Goal: Task Accomplishment & Management: Complete application form

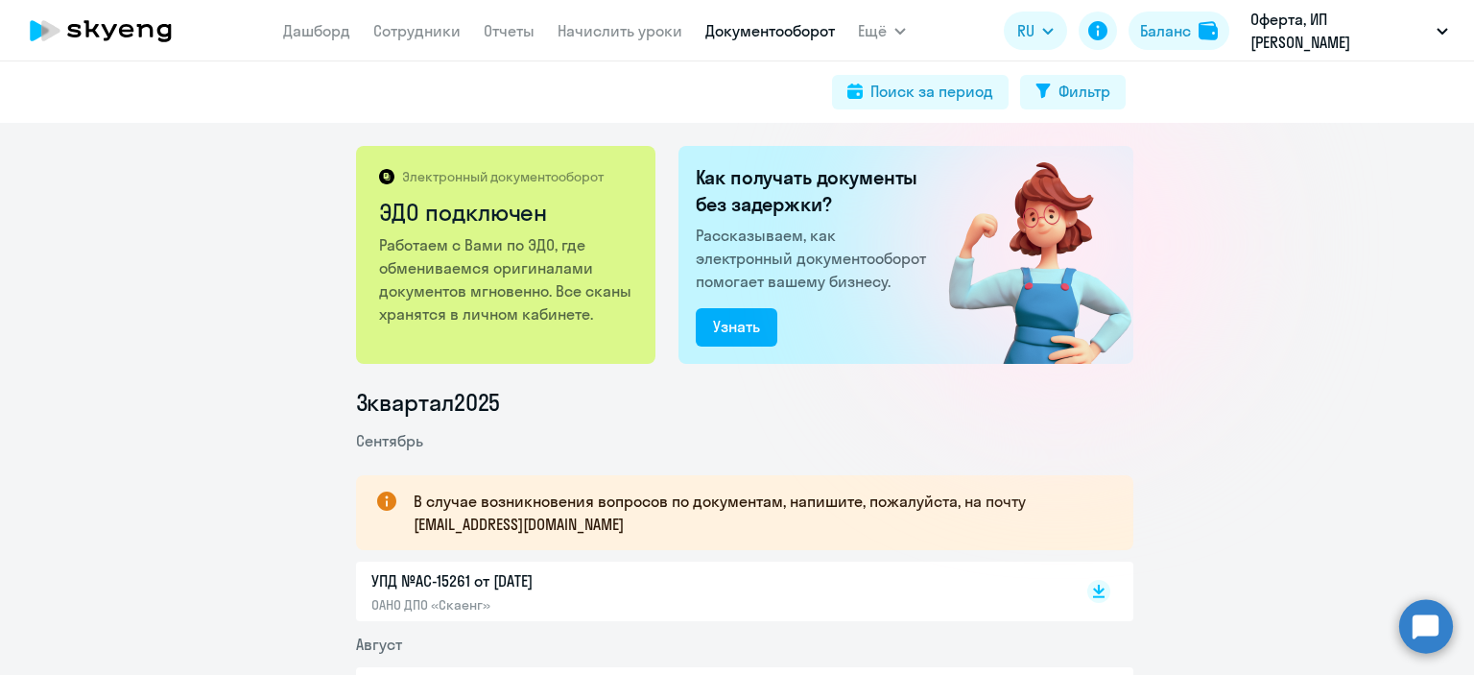
click at [371, 29] on nav "[PERSON_NAME] Отчеты Начислить уроки Документооборот" at bounding box center [559, 31] width 552 height 38
click at [391, 30] on link "Сотрудники" at bounding box center [416, 30] width 87 height 19
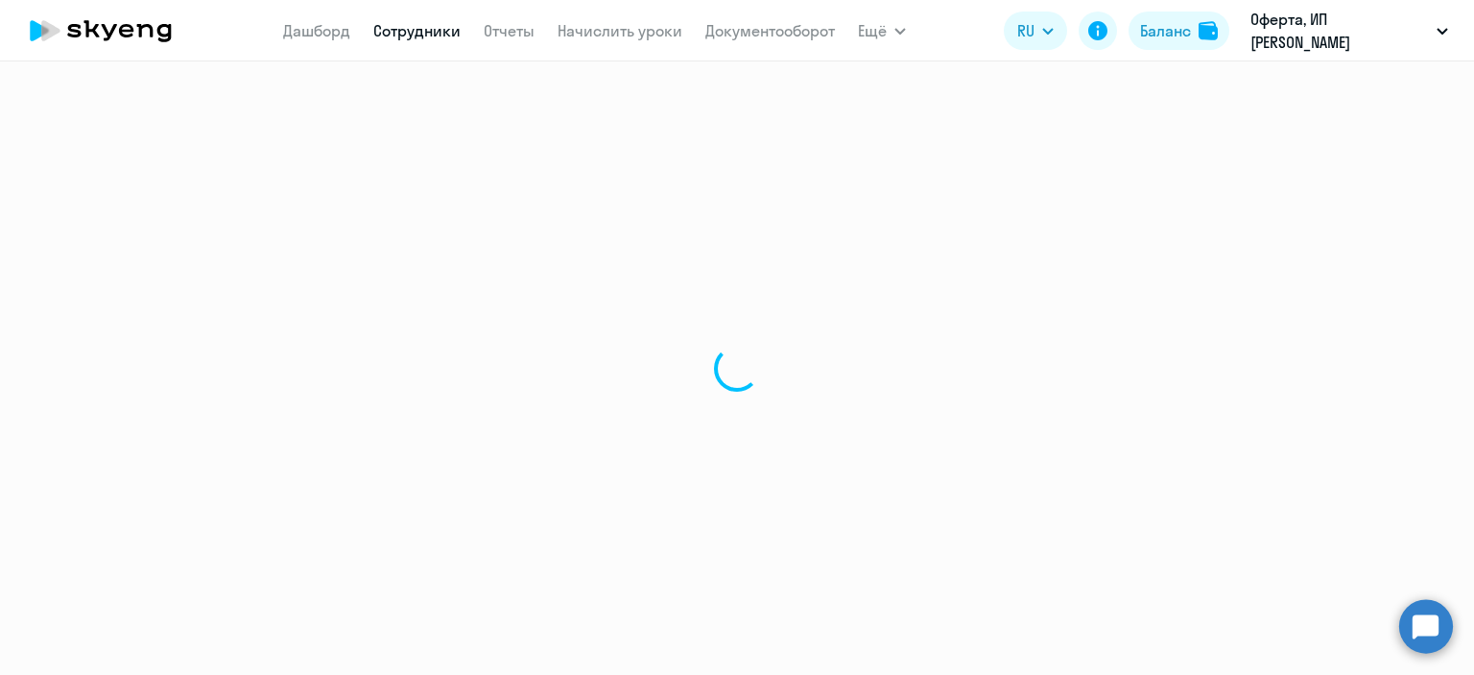
select select "30"
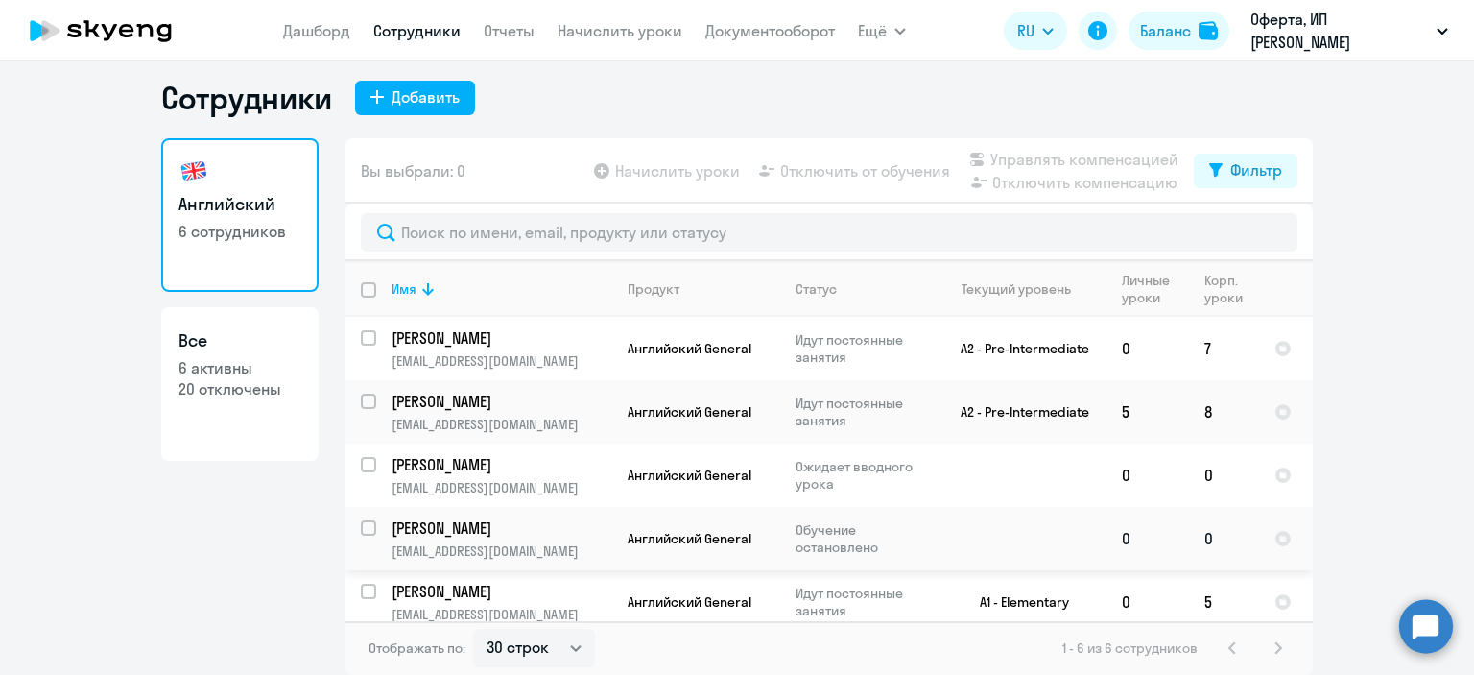
scroll to position [78, 0]
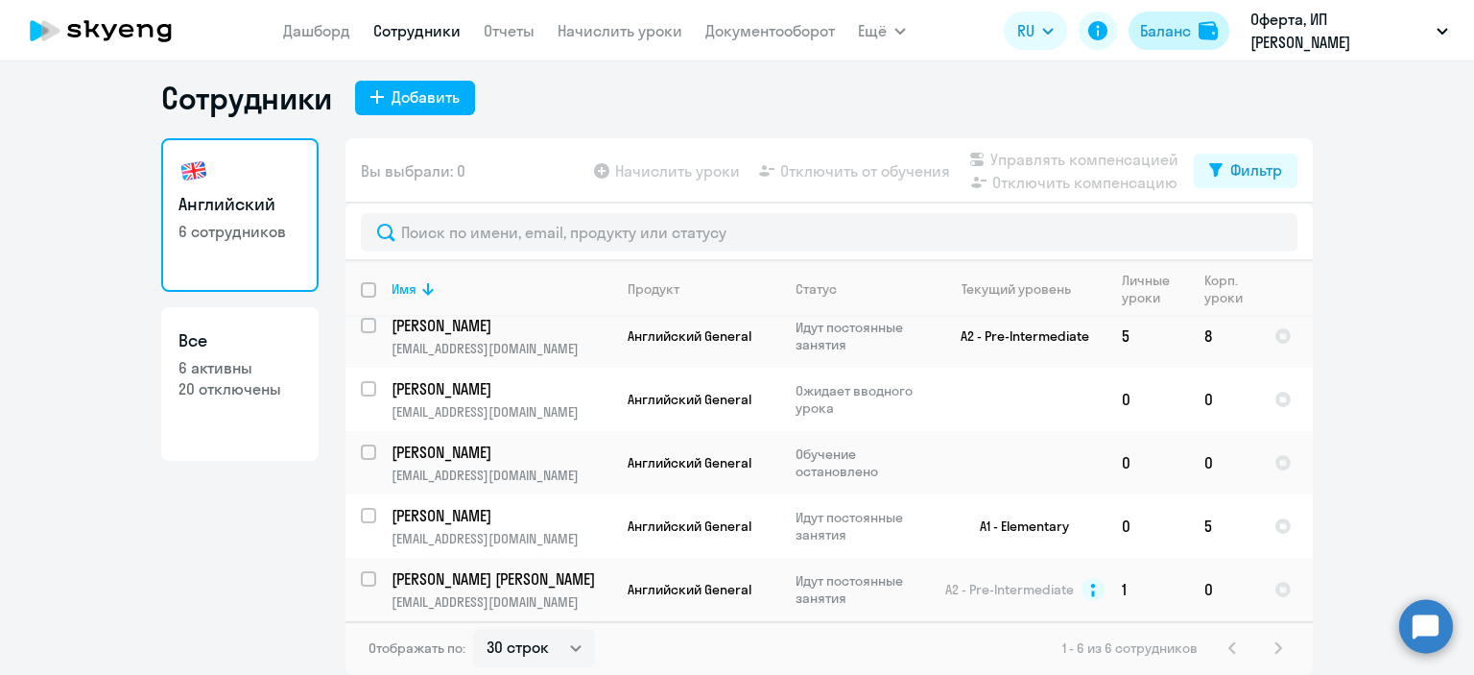
click at [1159, 36] on div "Баланс" at bounding box center [1165, 30] width 51 height 23
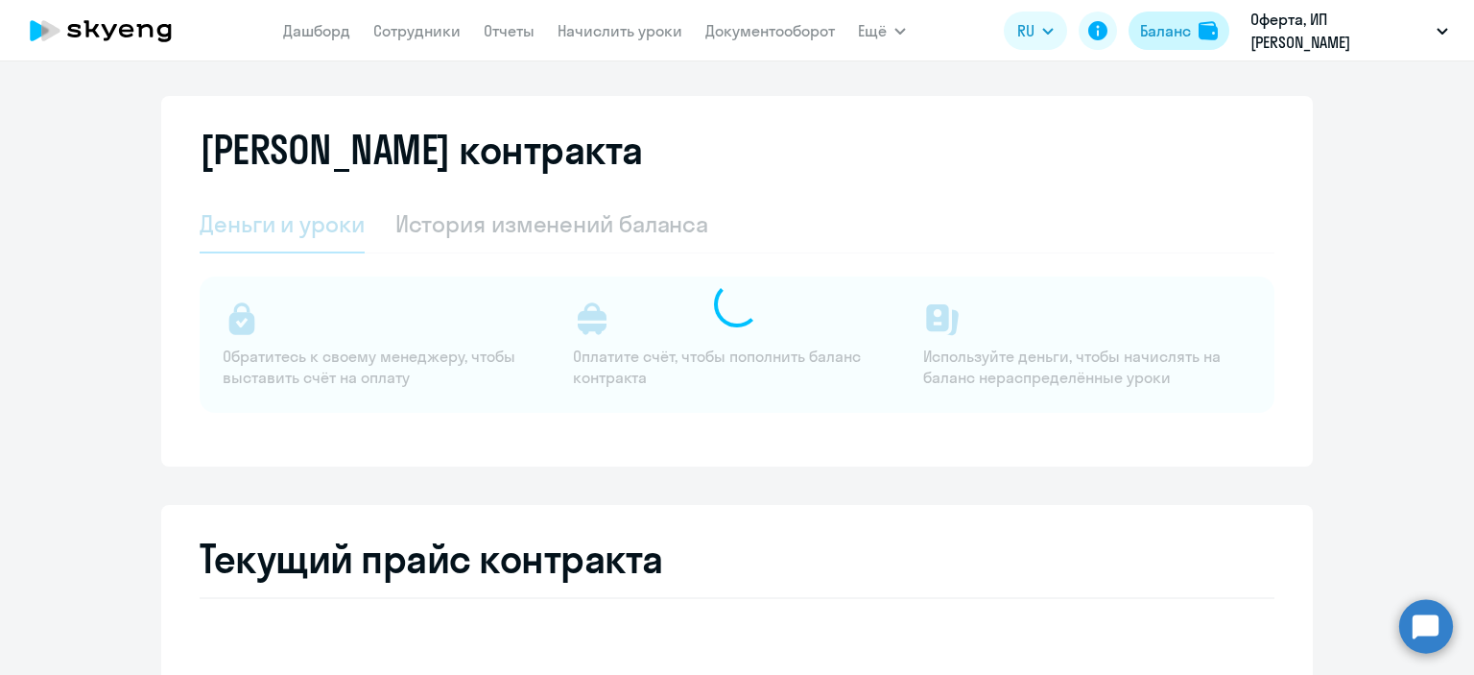
select select "english_adult_not_native_speaker"
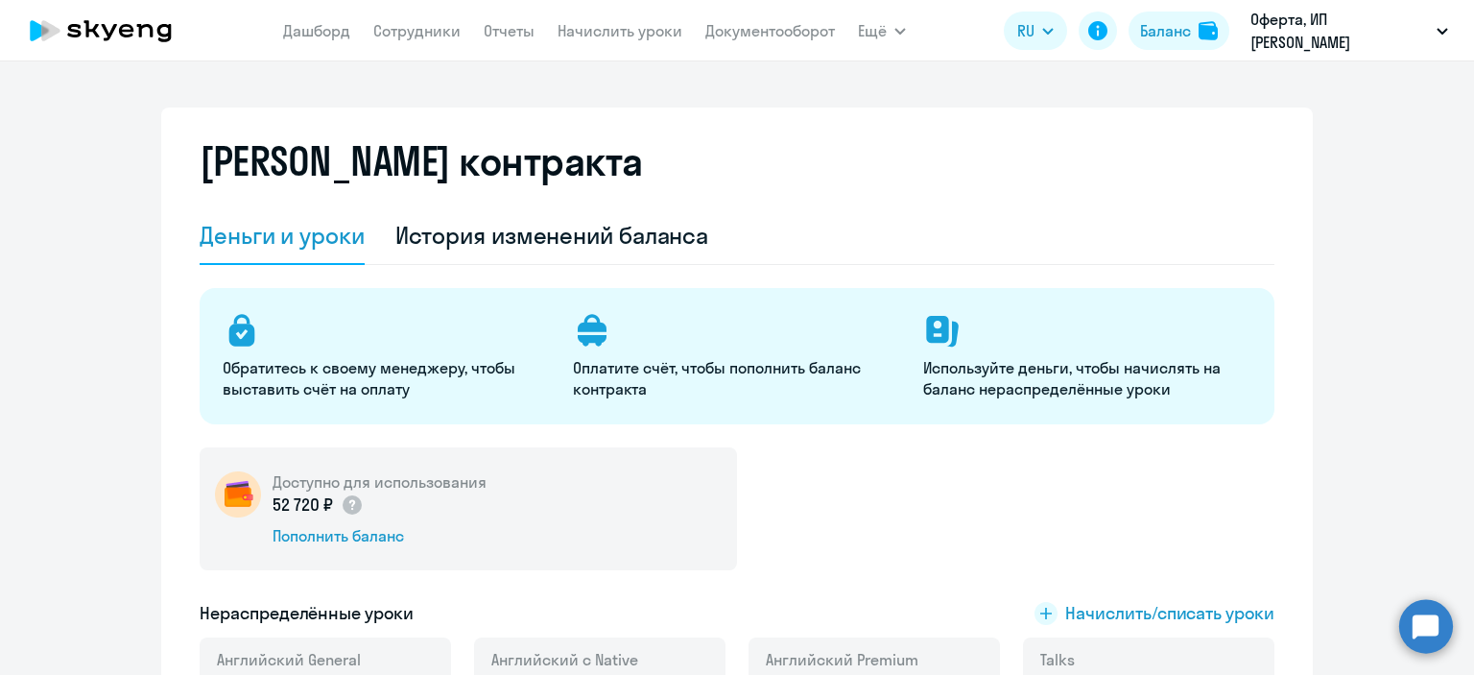
click at [435, 19] on app-menu-item-link "Сотрудники" at bounding box center [416, 31] width 87 height 24
click at [432, 38] on link "Сотрудники" at bounding box center [416, 30] width 87 height 19
select select "30"
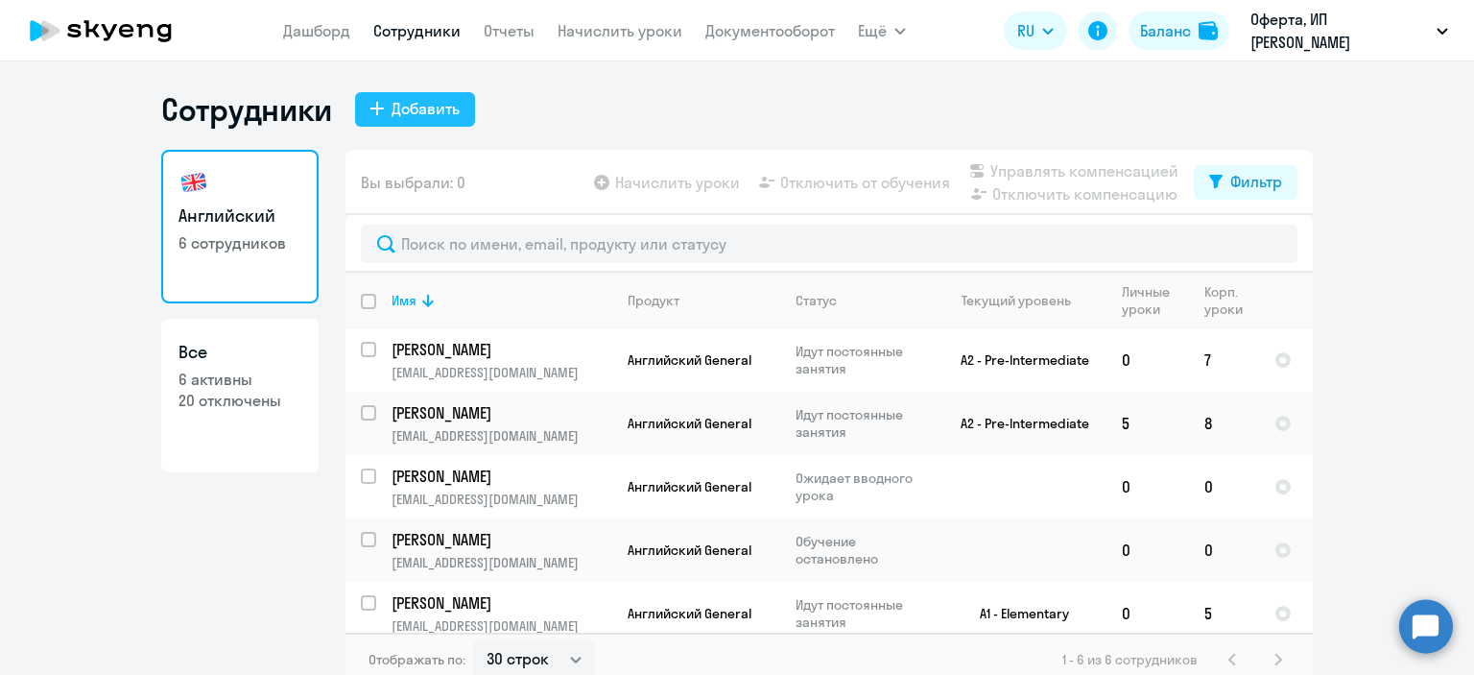
click at [407, 104] on div "Добавить" at bounding box center [426, 108] width 68 height 23
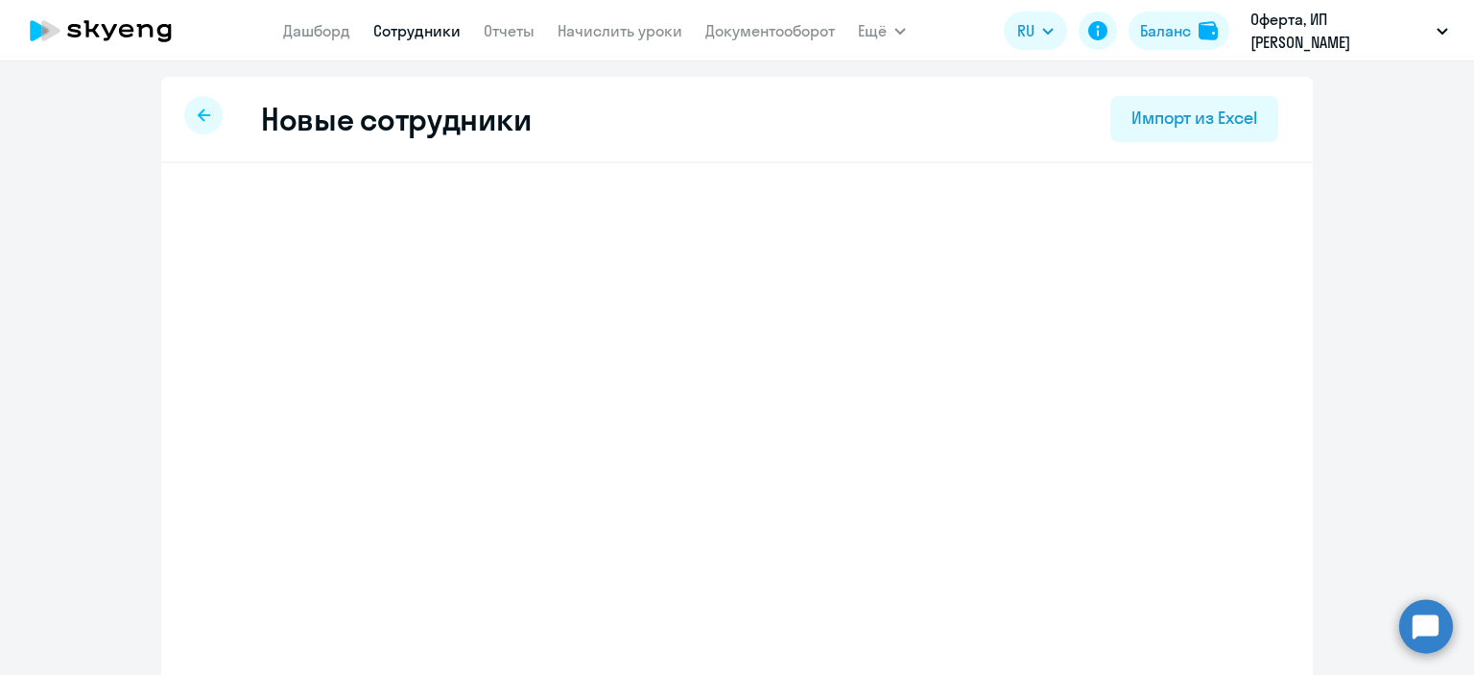
select select "english_adult_not_native_speaker"
select select "5"
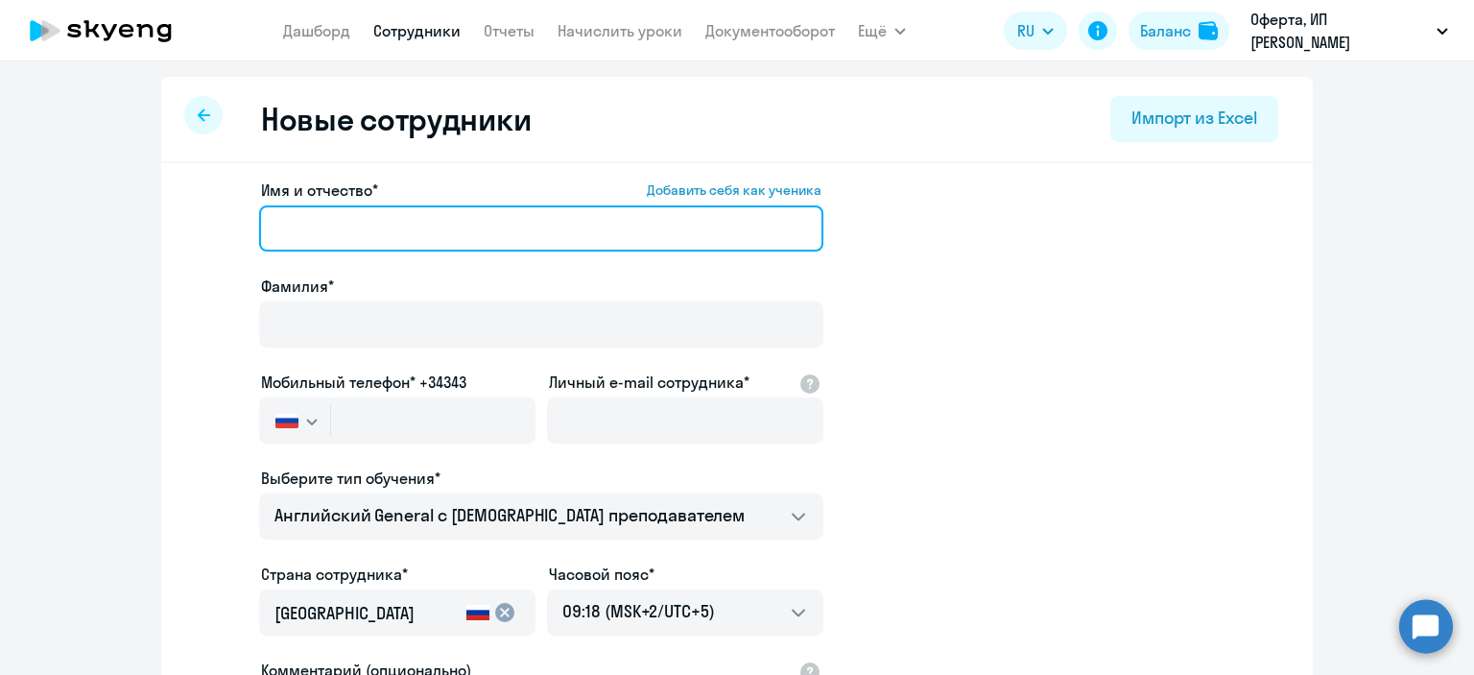
click at [402, 229] on input "Имя и отчество* Добавить себя как ученика" at bounding box center [541, 228] width 564 height 46
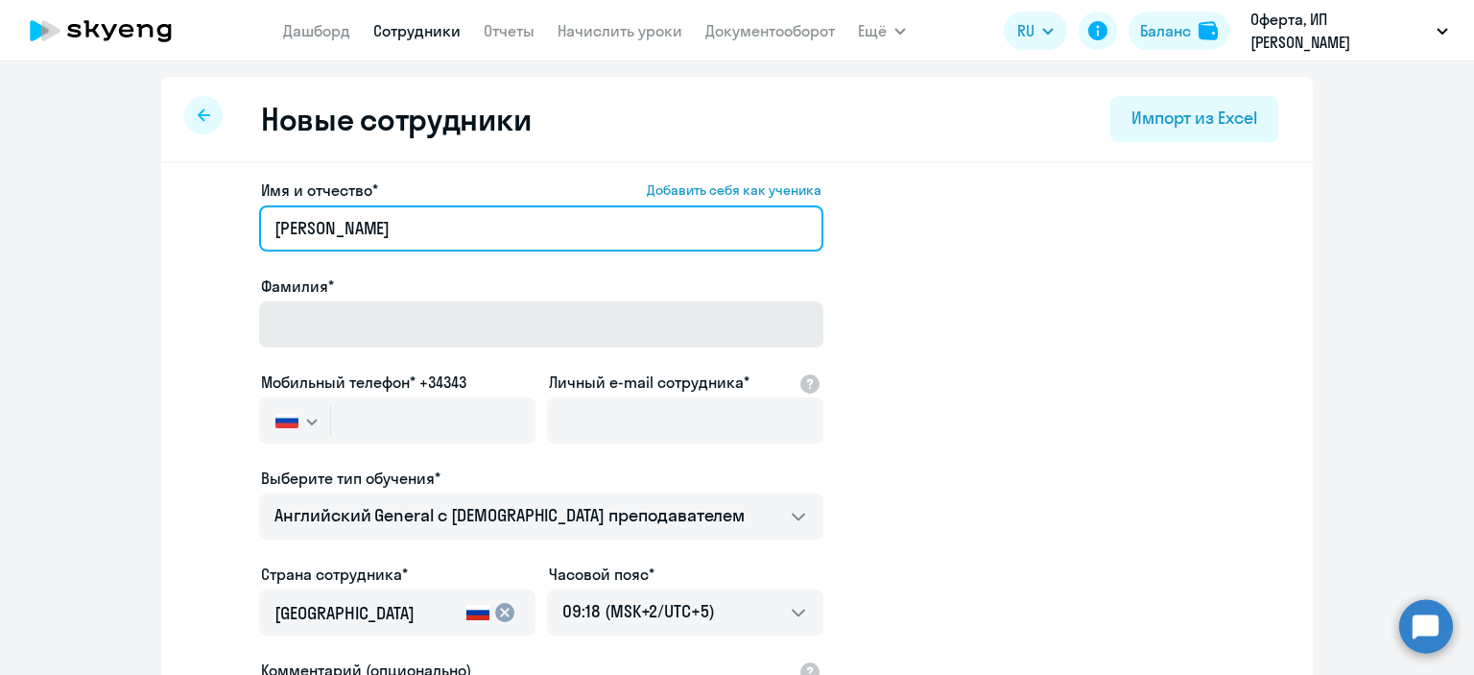
type input "[PERSON_NAME]"
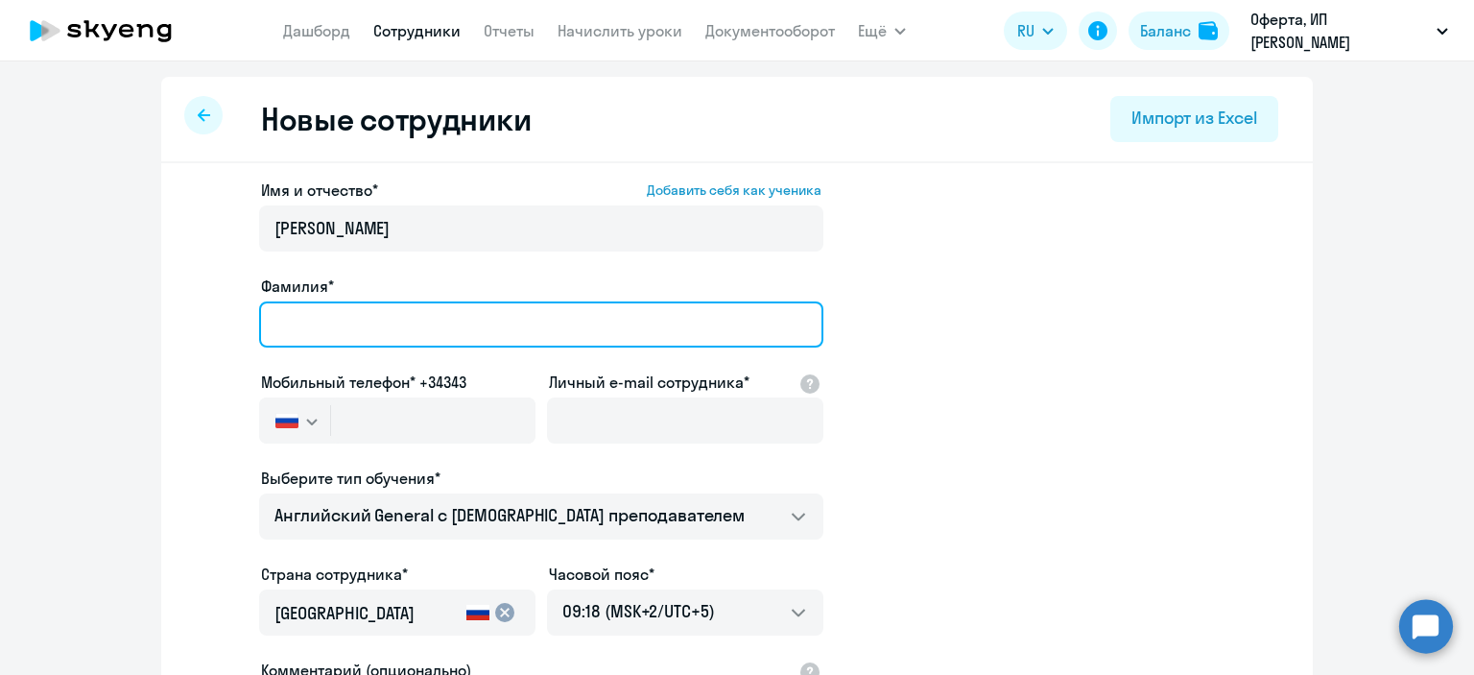
click at [399, 340] on input "Фамилия*" at bounding box center [541, 324] width 564 height 46
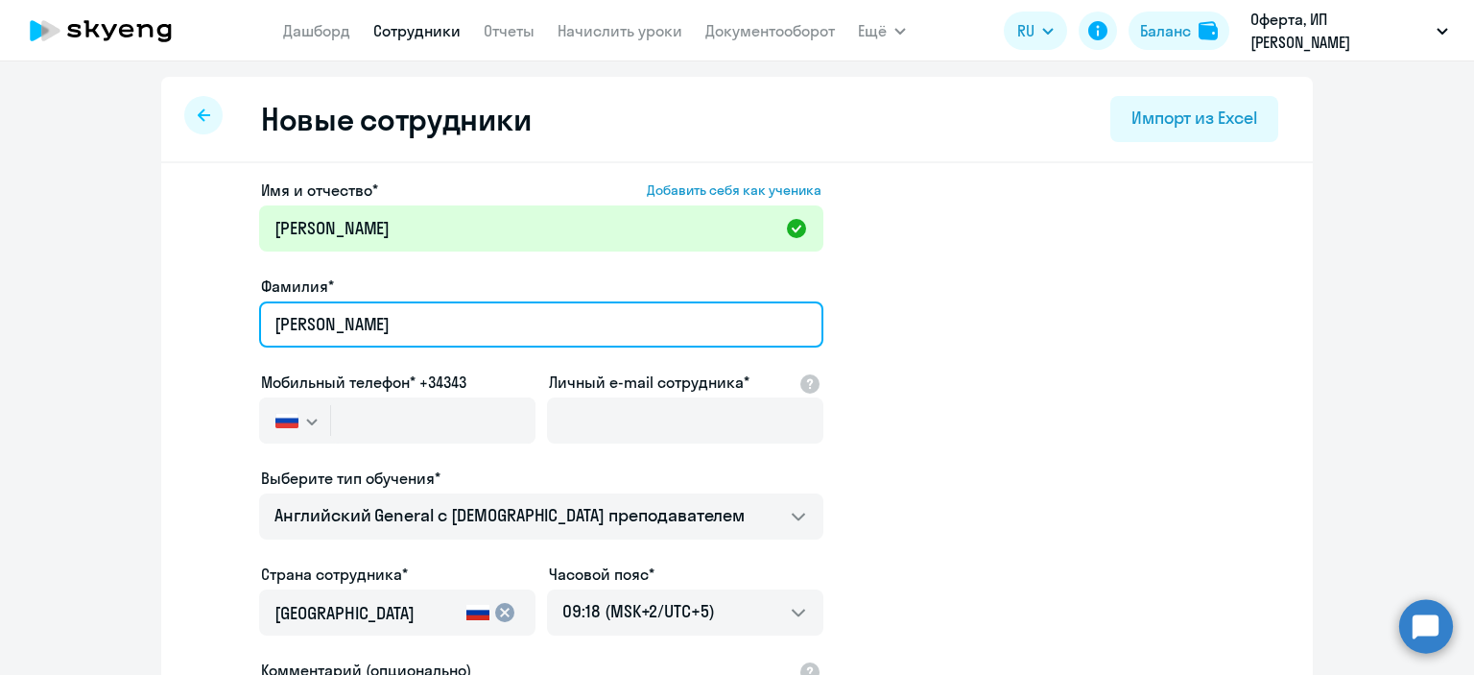
type input "[PERSON_NAME]"
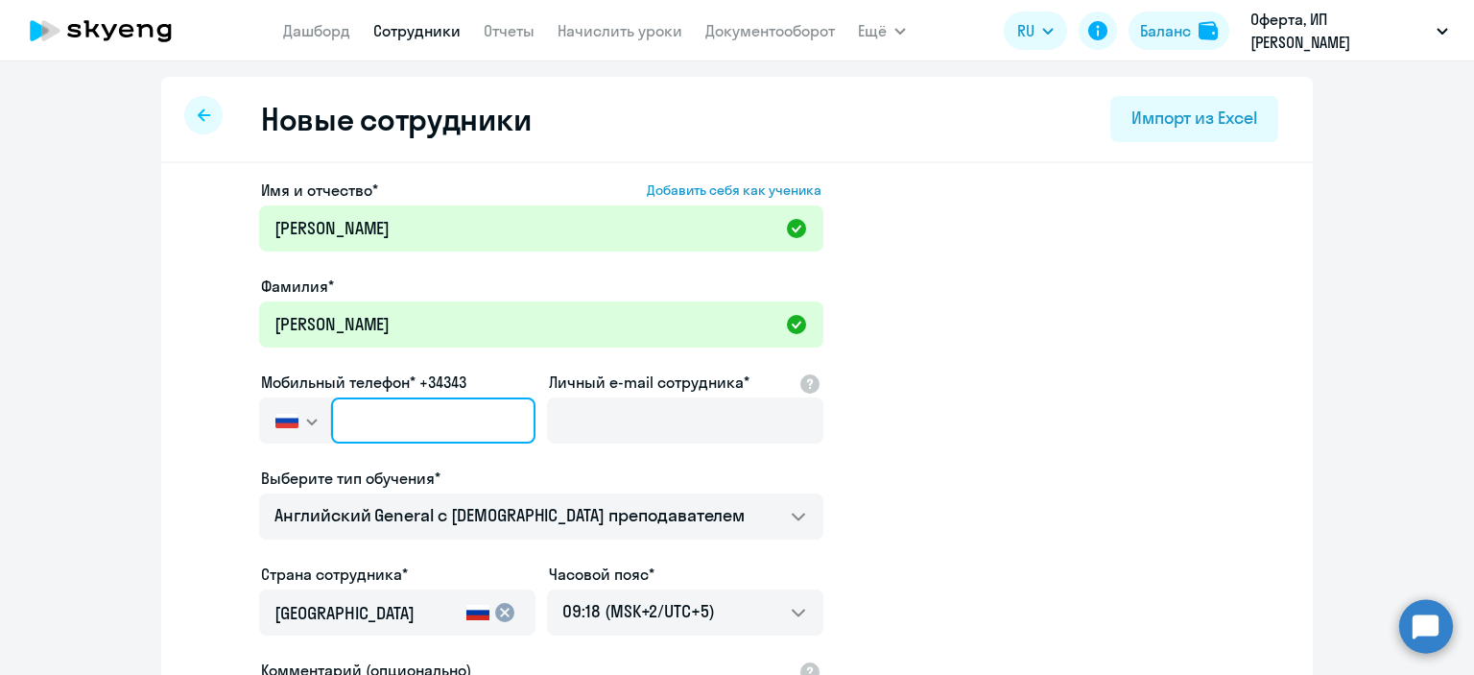
click at [396, 419] on input "text" at bounding box center [433, 420] width 204 height 46
paste input "[PHONE_NUMBER]"
type input "[PHONE_NUMBER]"
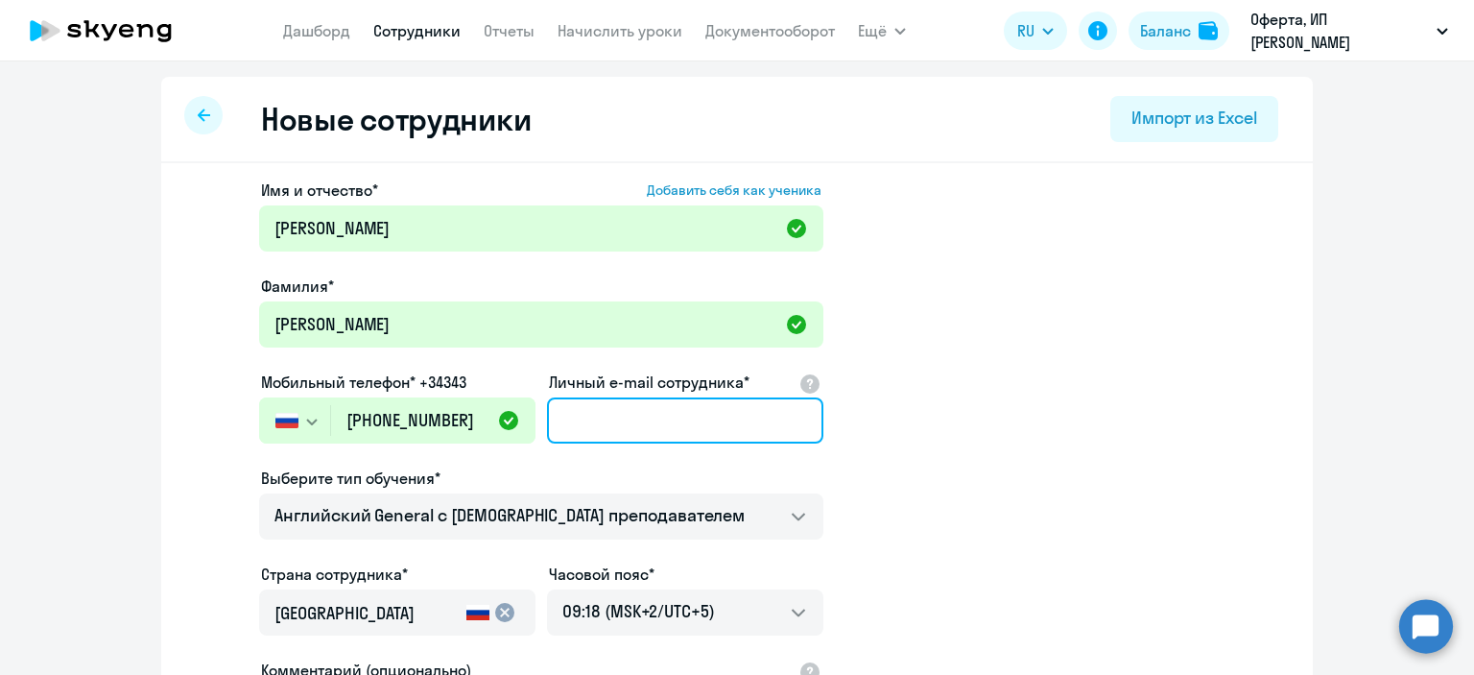
click at [597, 424] on input "Личный e-mail сотрудника*" at bounding box center [685, 420] width 276 height 46
paste input "[EMAIL_ADDRESS][DOMAIN_NAME]"
type input "[EMAIL_ADDRESS][DOMAIN_NAME]"
click at [957, 461] on app-new-student-form "Имя и отчество* Добавить себя как ученика [PERSON_NAME]* [PERSON_NAME] телефон*…" at bounding box center [737, 521] width 1090 height 684
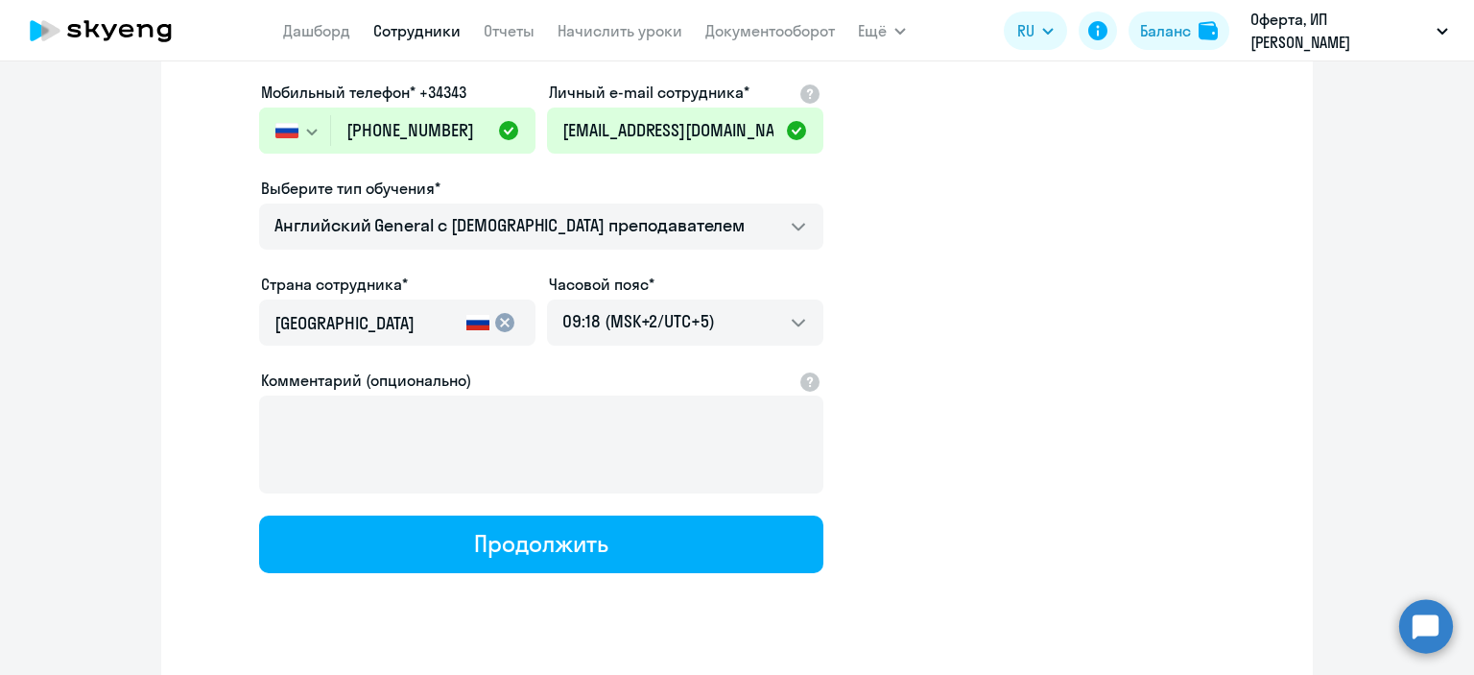
scroll to position [290, 0]
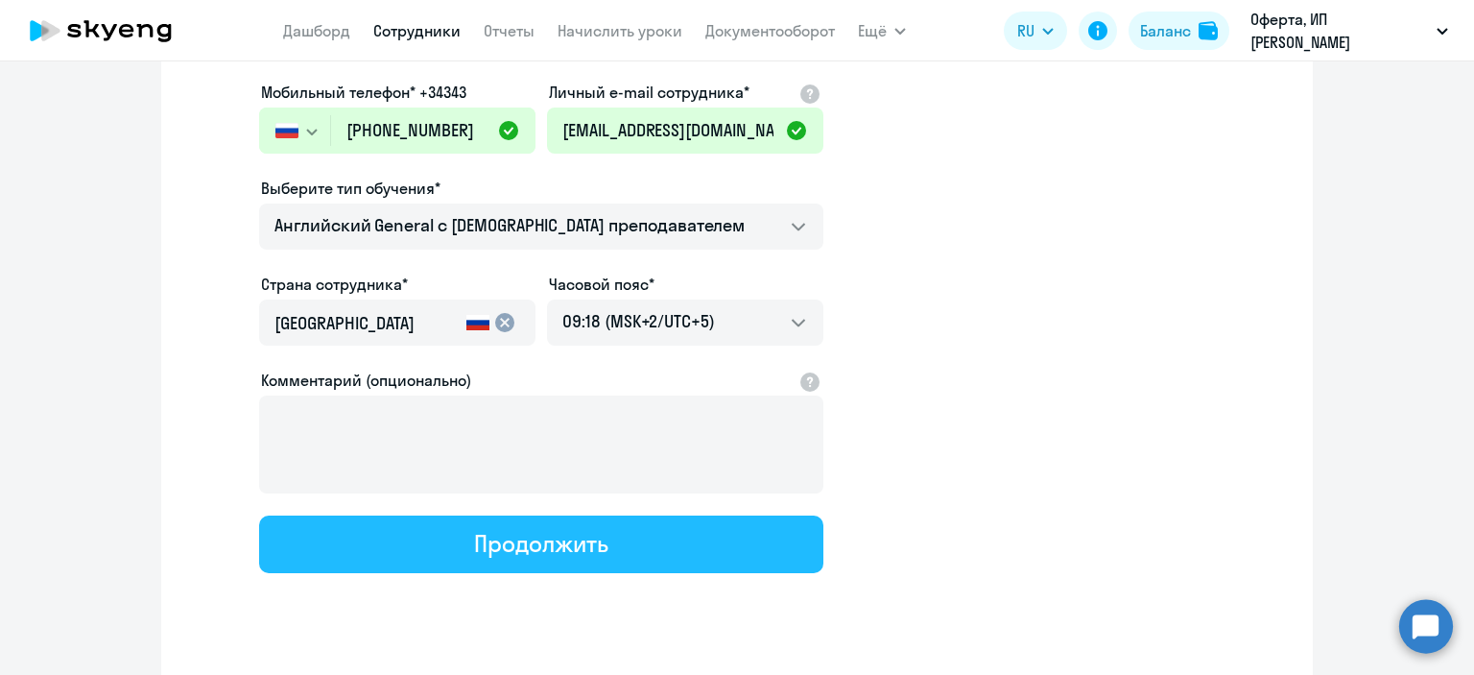
click at [630, 552] on button "Продолжить" at bounding box center [541, 544] width 564 height 58
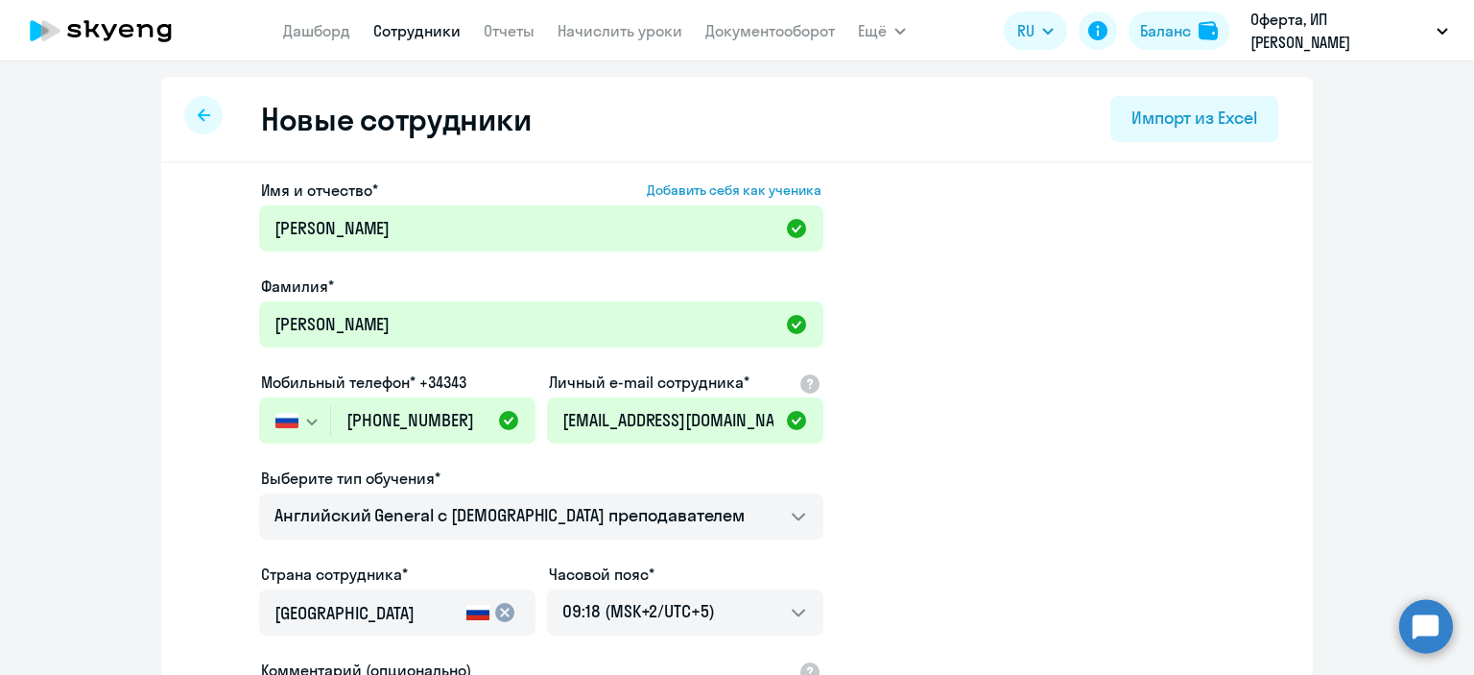
select select "english_adult_not_native_speaker"
select select "5"
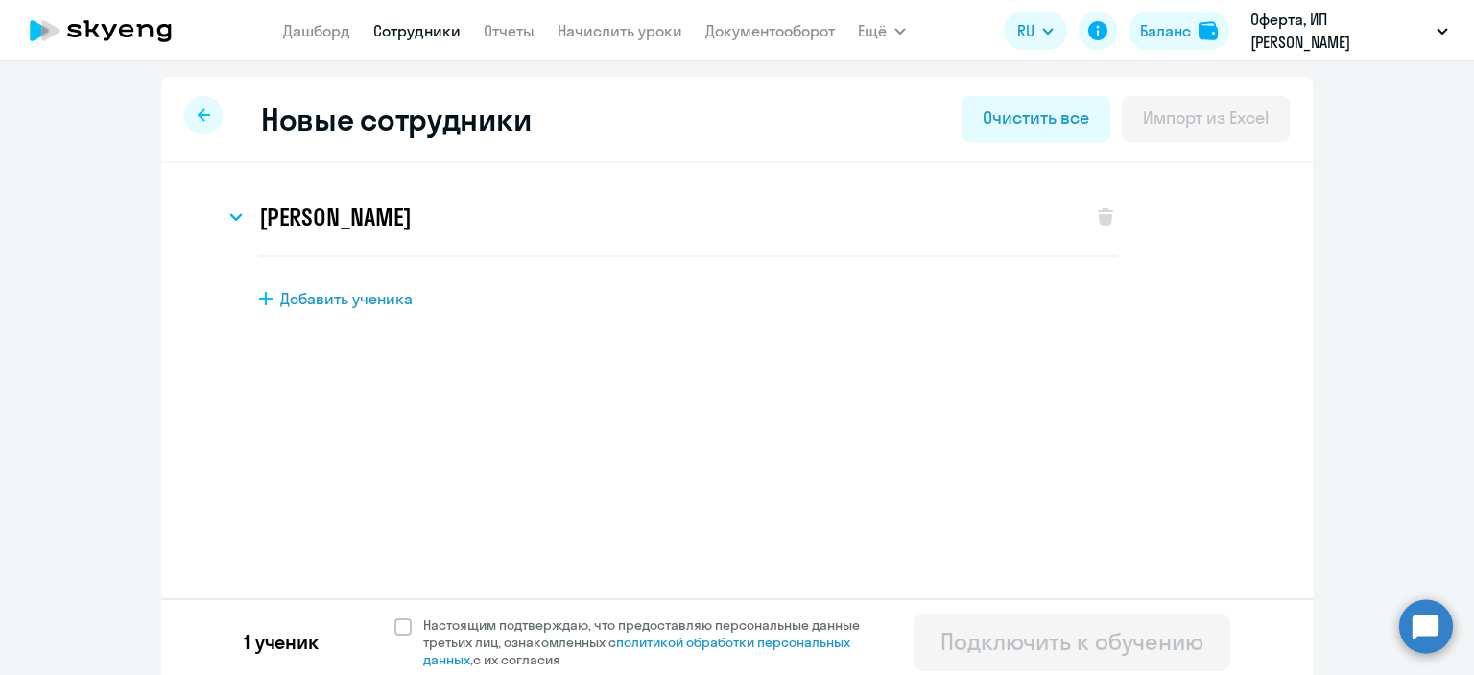
scroll to position [9, 0]
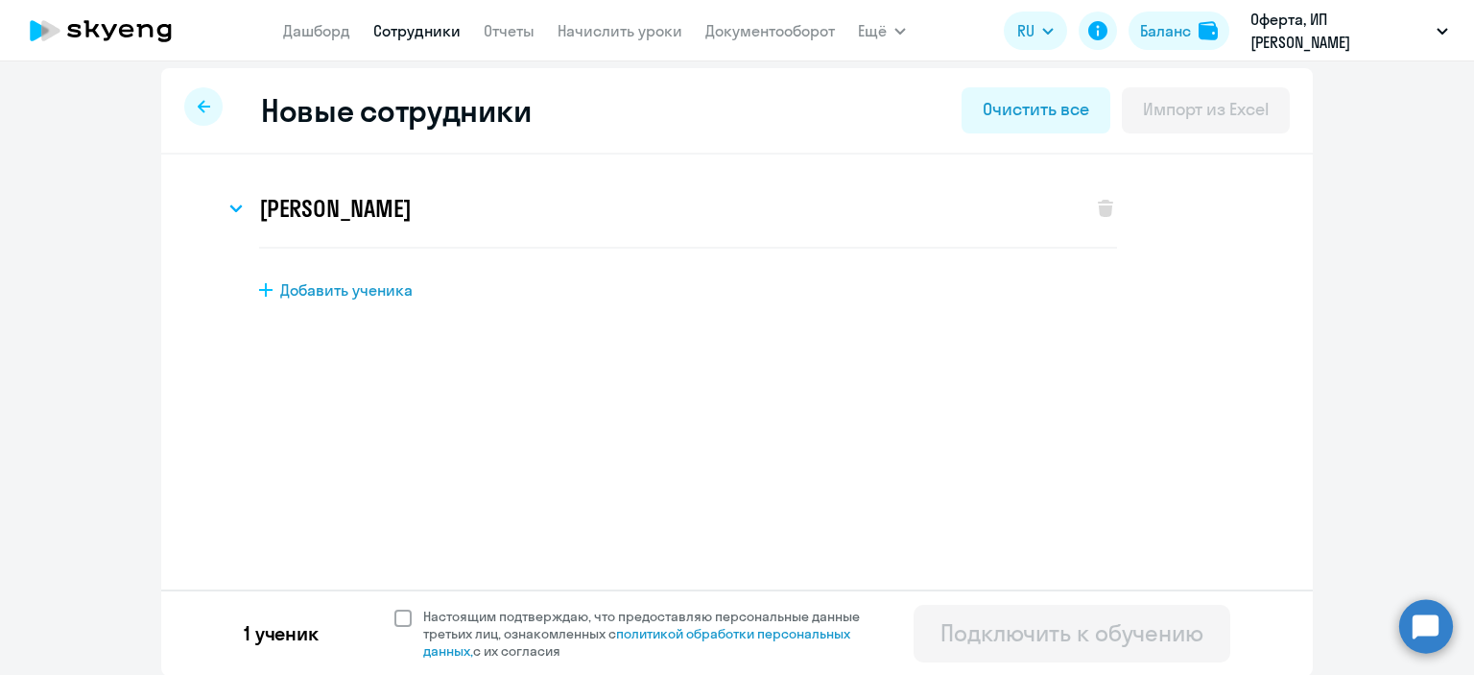
click at [399, 615] on span at bounding box center [403, 618] width 17 height 17
click at [395, 608] on input "Настоящим подтверждаю, что предоставляю персональные данные третьих лиц, ознако…" at bounding box center [394, 607] width 1 height 1
checkbox input "true"
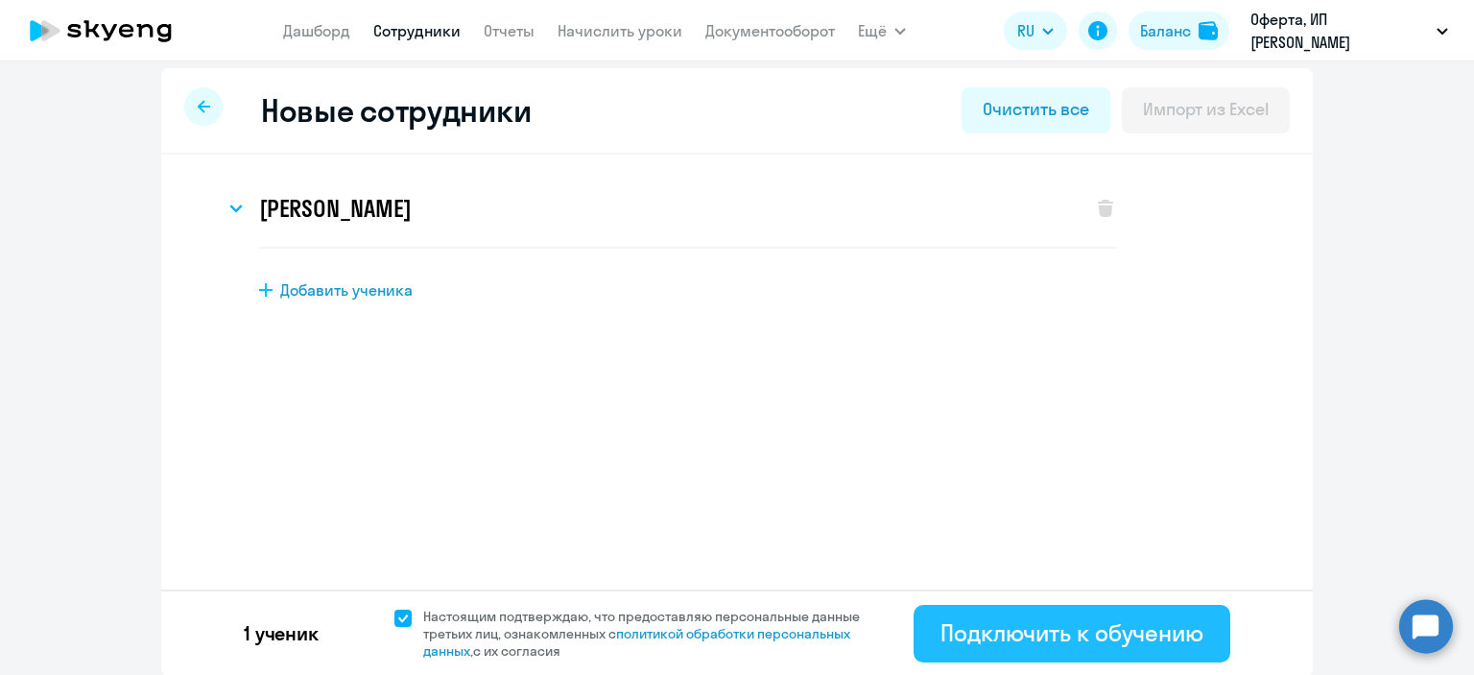
click at [973, 623] on div "Подключить к обучению" at bounding box center [1072, 632] width 263 height 31
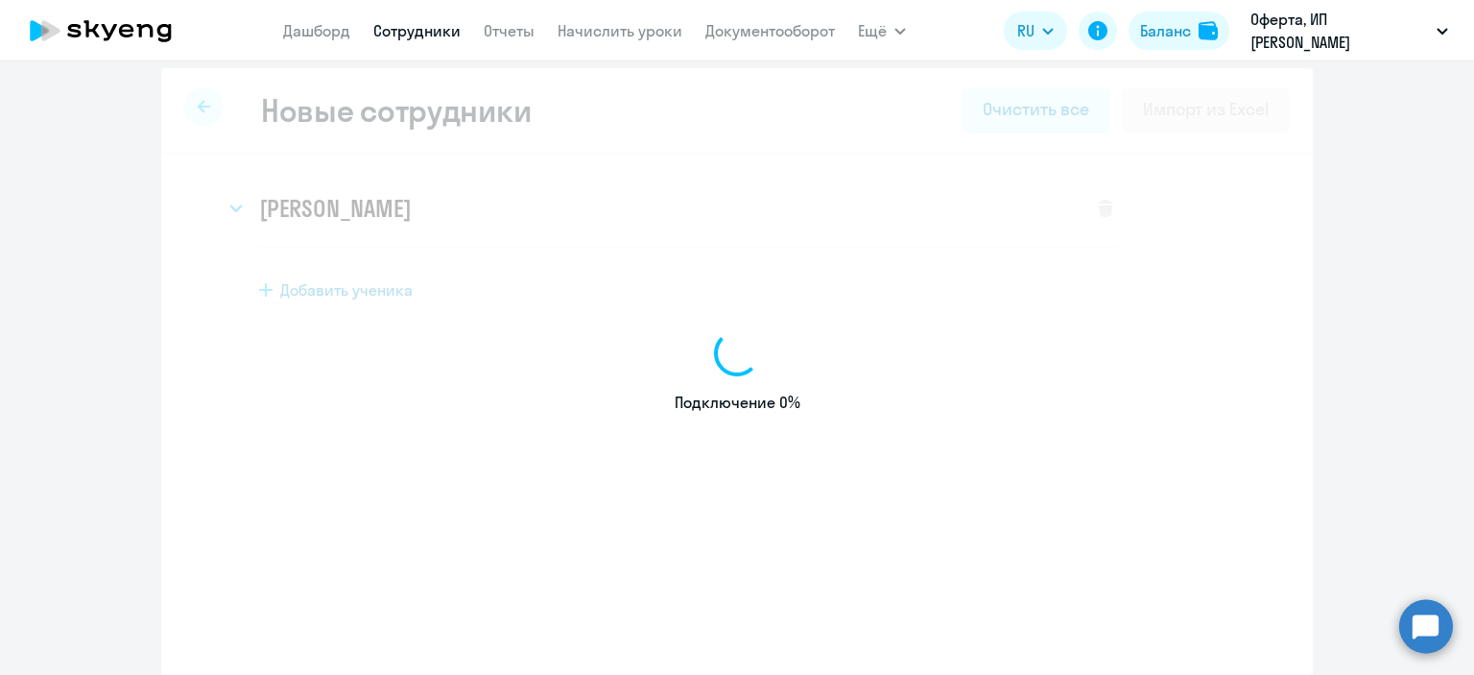
select select "english_adult_not_native_speaker"
select select "5"
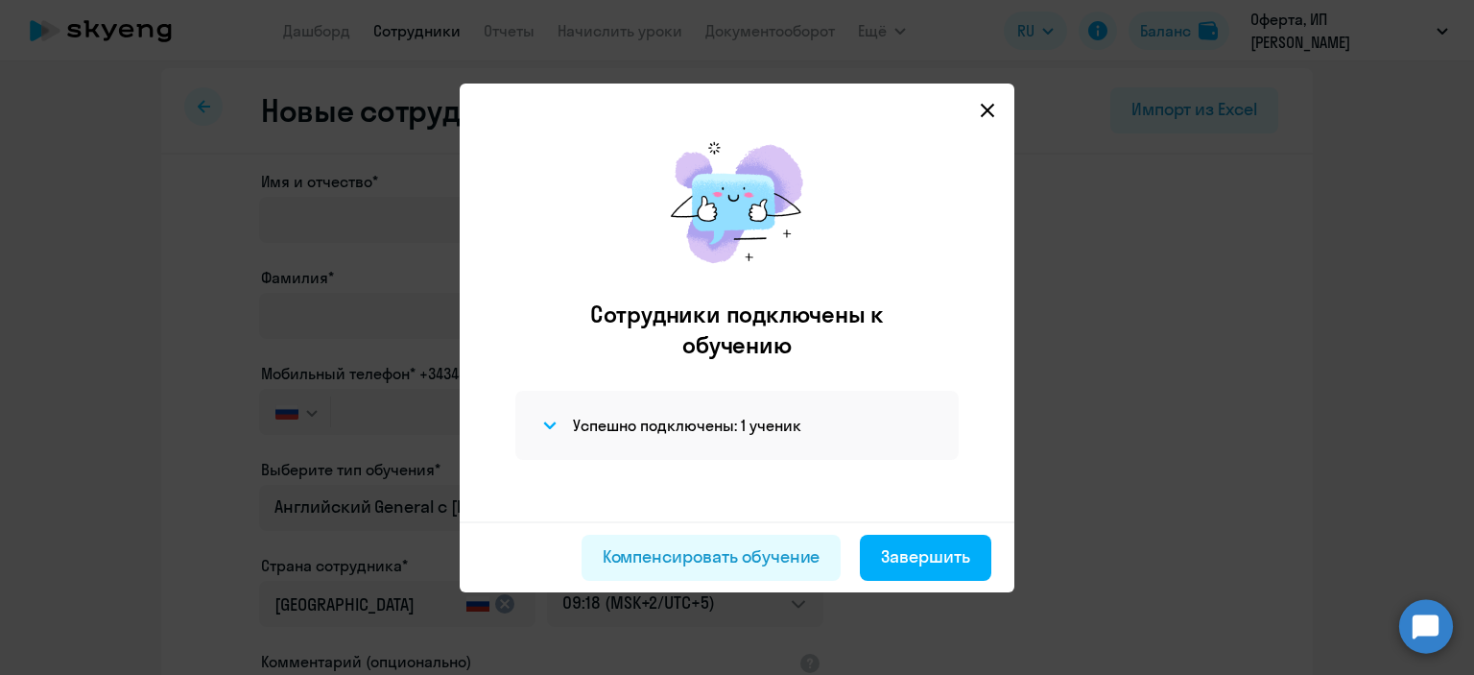
click at [979, 103] on svg-icon at bounding box center [987, 110] width 23 height 23
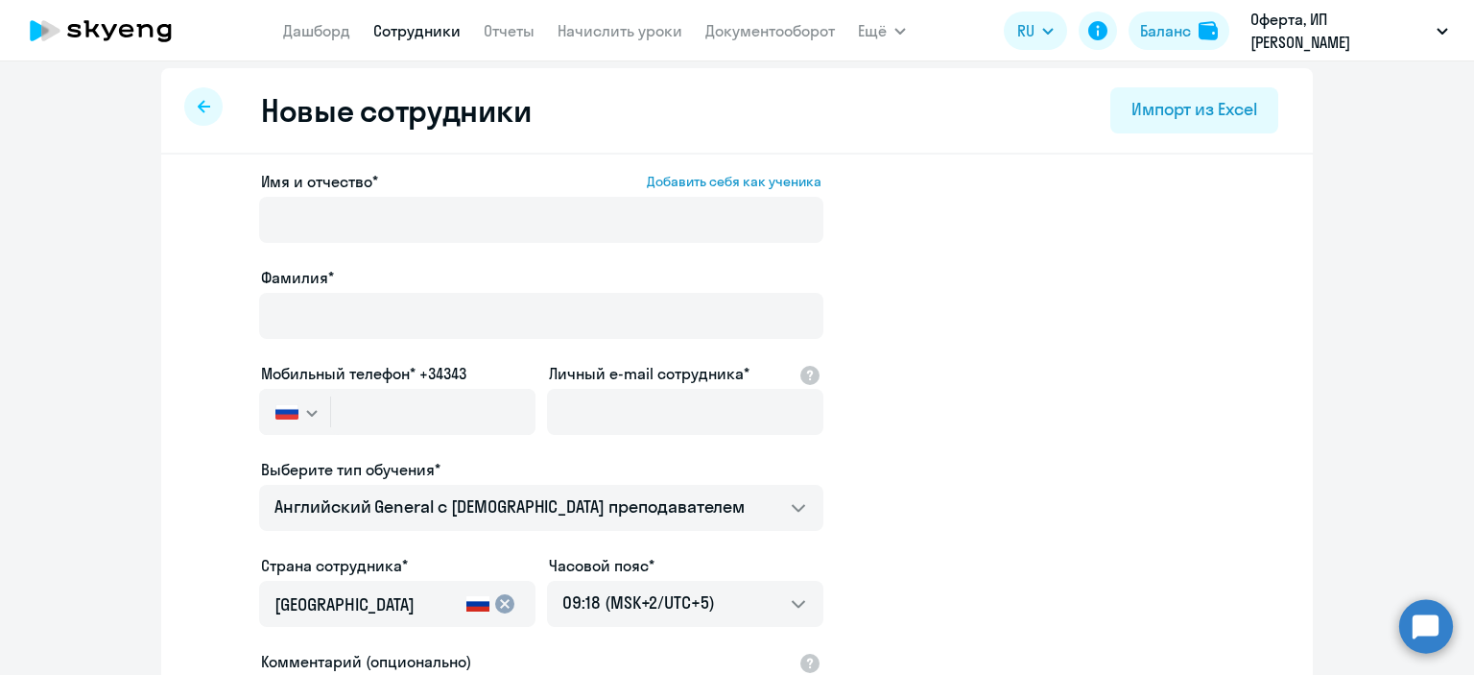
select select "30"
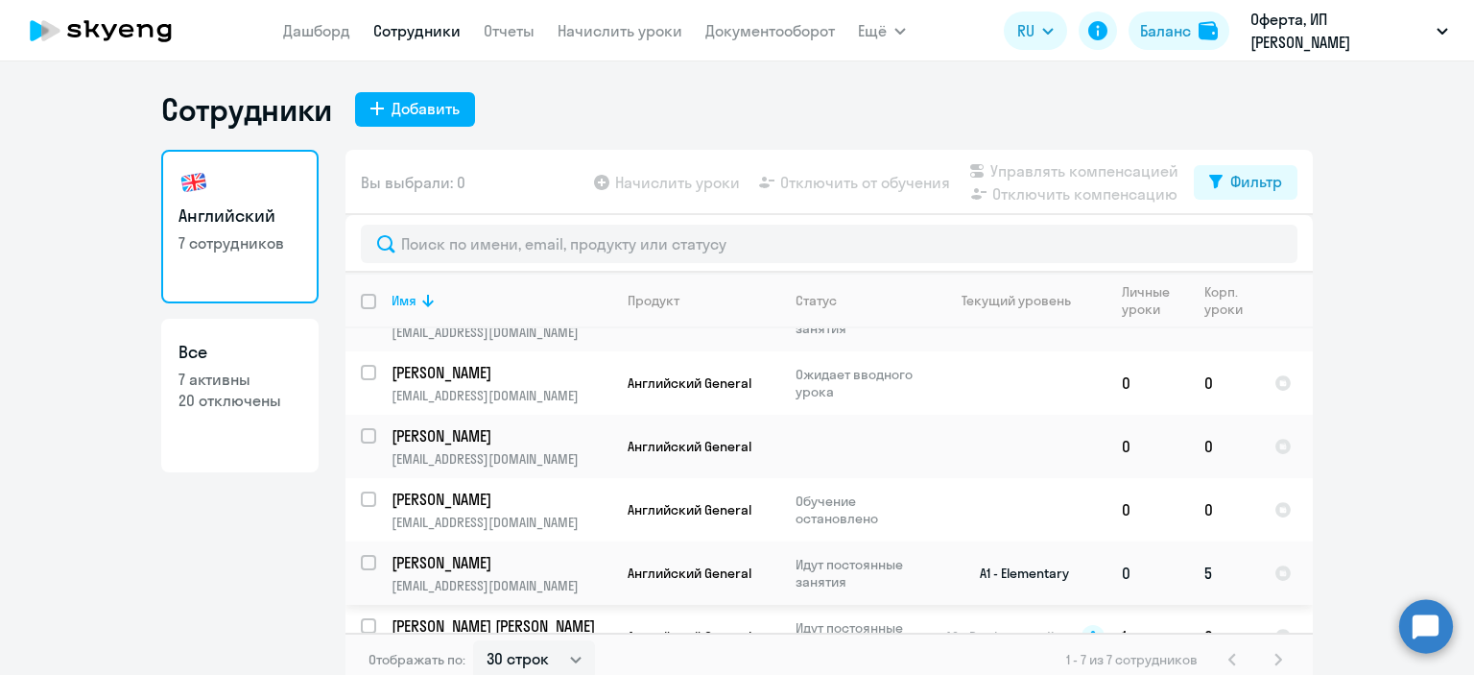
scroll to position [102, 0]
click at [515, 443] on p "[PERSON_NAME]" at bounding box center [500, 437] width 217 height 21
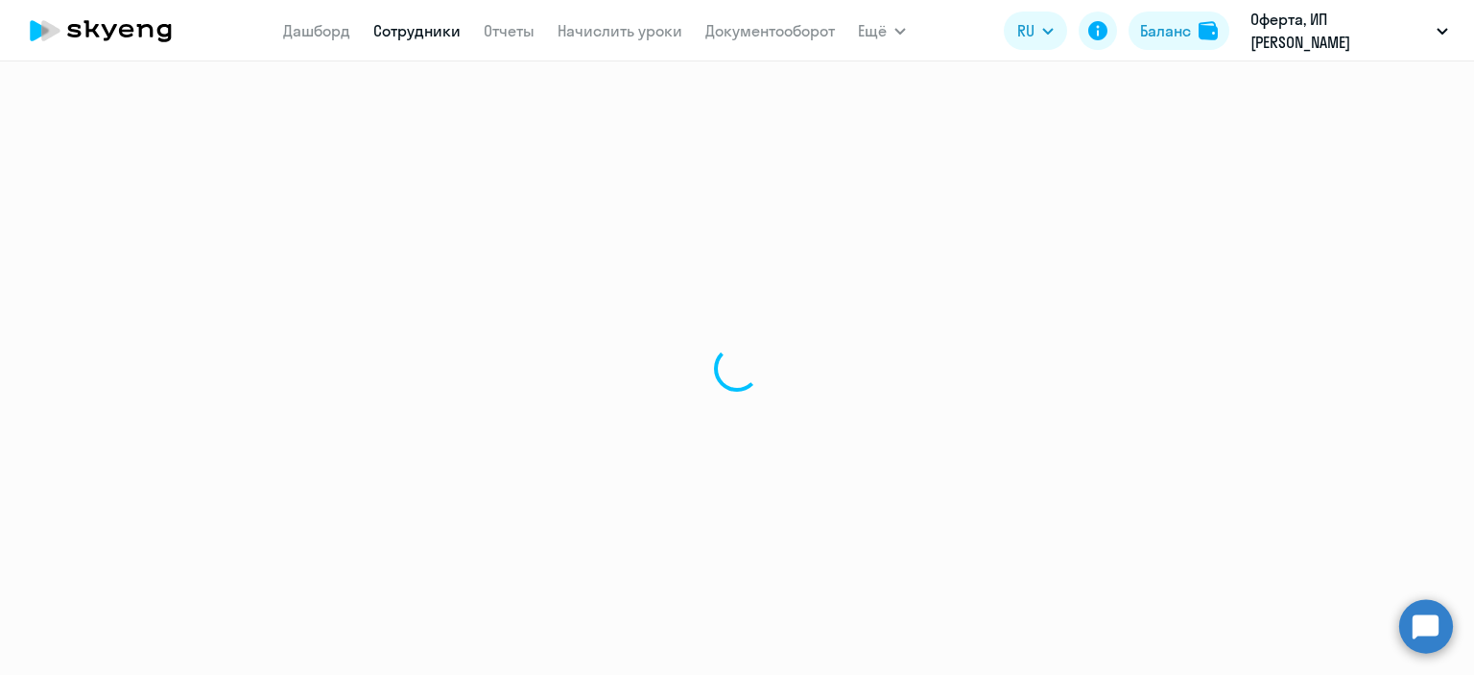
select select "english"
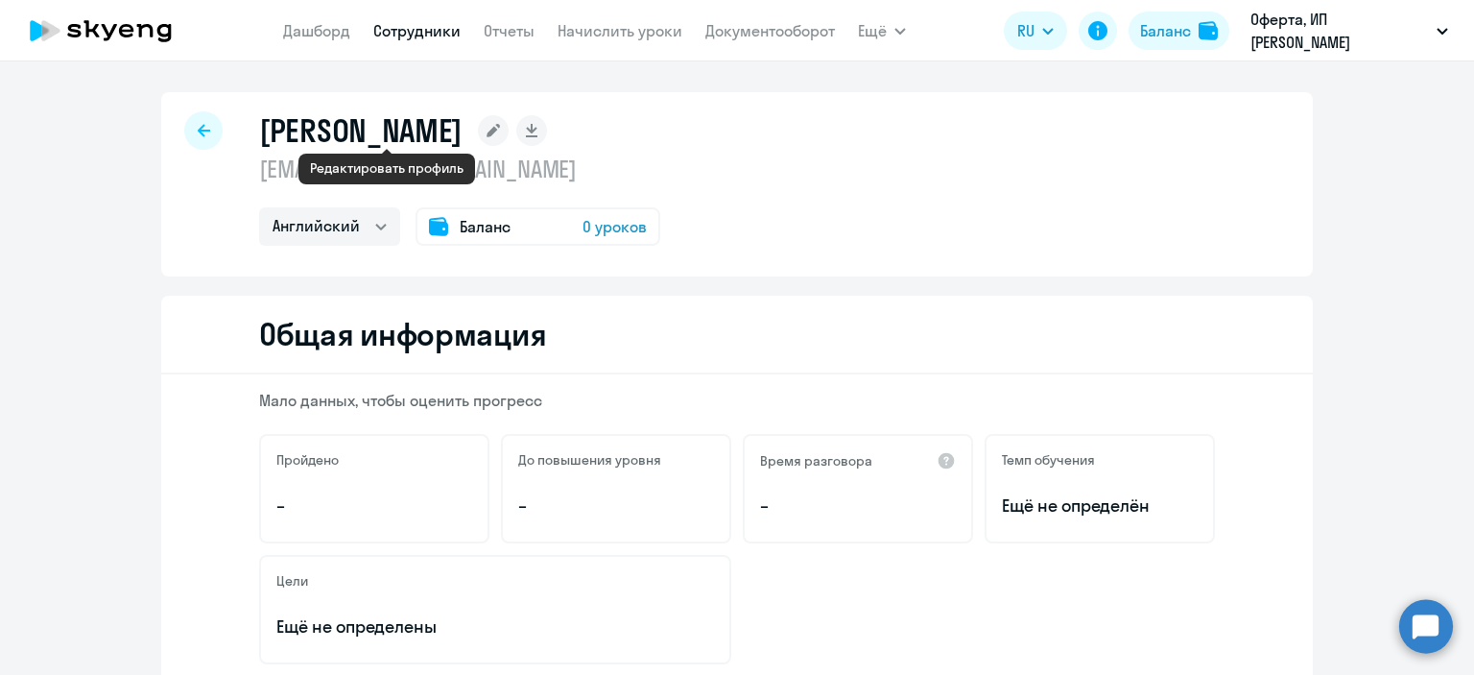
click at [478, 141] on rect at bounding box center [493, 130] width 31 height 31
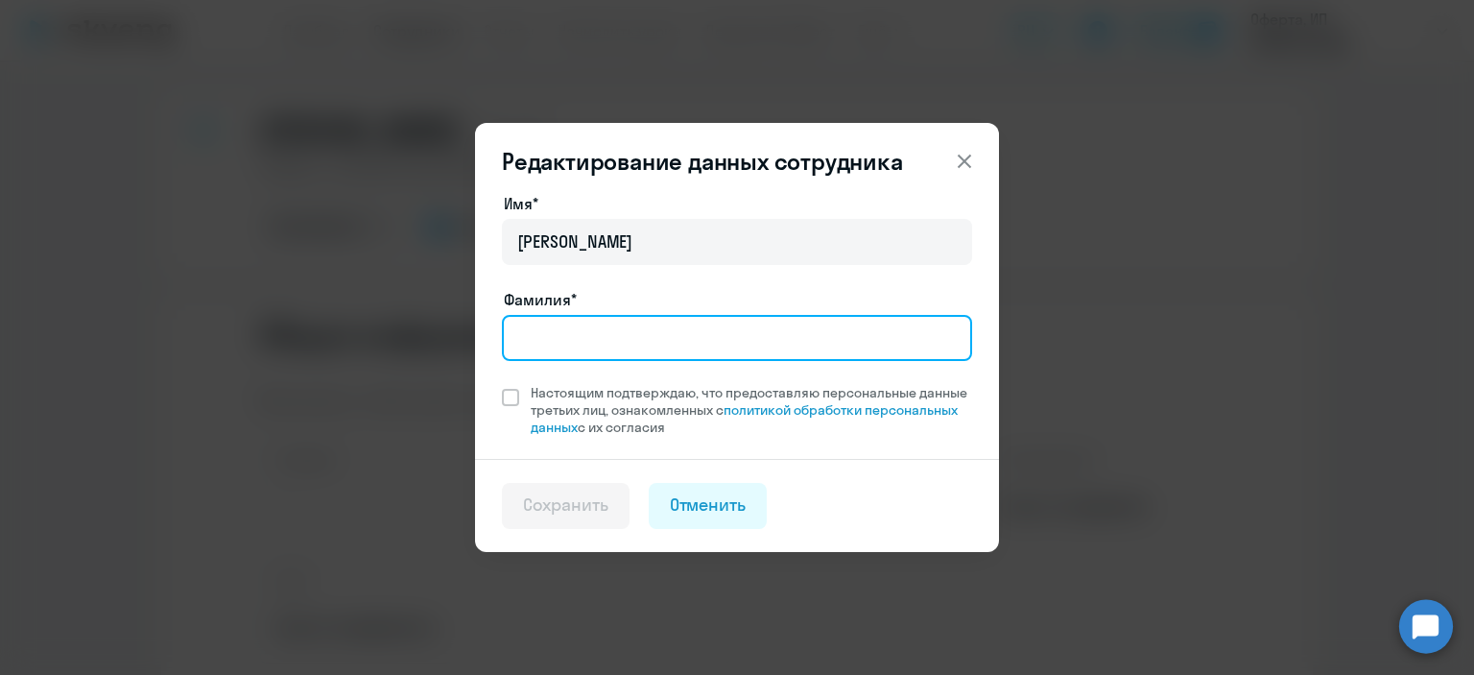
click at [572, 339] on input "Фамилия*" at bounding box center [737, 338] width 470 height 46
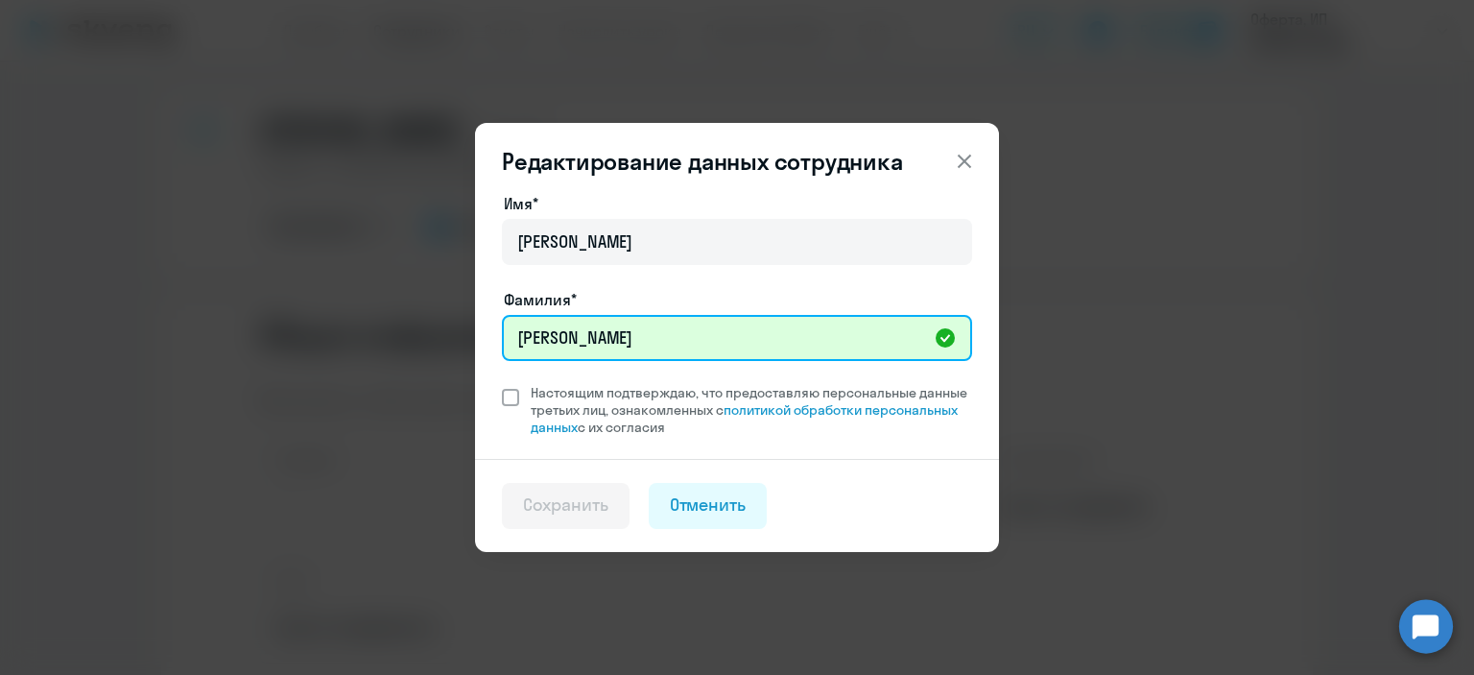
type input "[PERSON_NAME]"
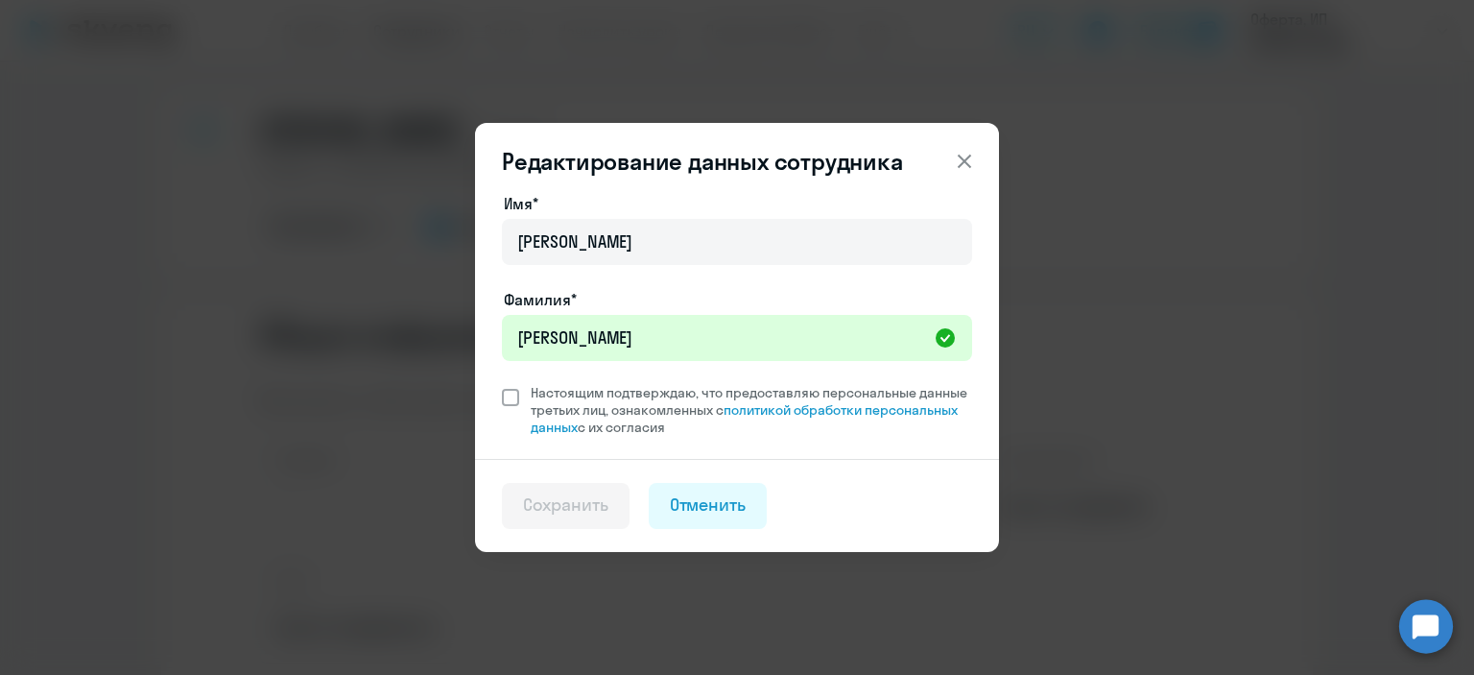
click at [518, 395] on span at bounding box center [510, 397] width 17 height 17
click at [502, 384] on input "Настоящим подтверждаю, что предоставляю персональные данные третьих лиц, ознако…" at bounding box center [501, 383] width 1 height 1
checkbox input "true"
click at [566, 516] on div "Сохранить" at bounding box center [565, 504] width 85 height 25
select select "english"
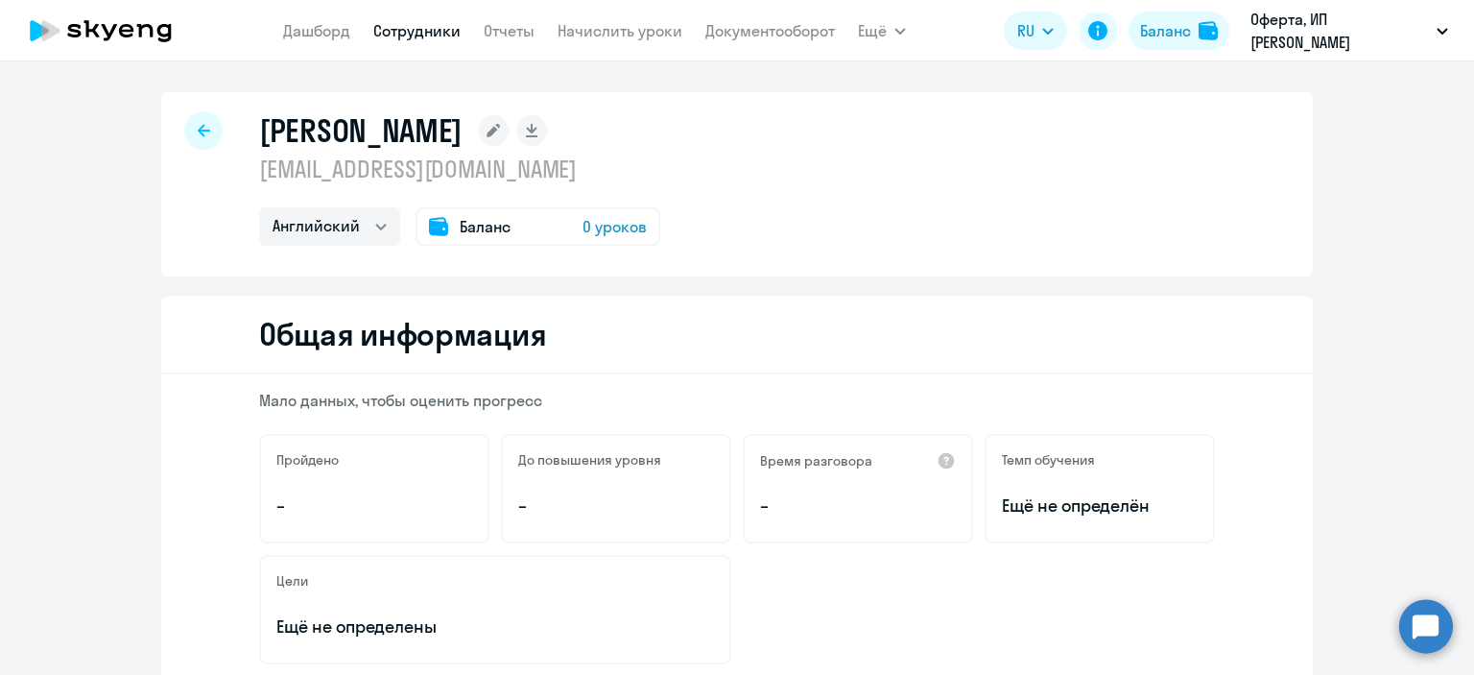
click at [426, 37] on link "Сотрудники" at bounding box center [416, 30] width 87 height 19
select select "30"
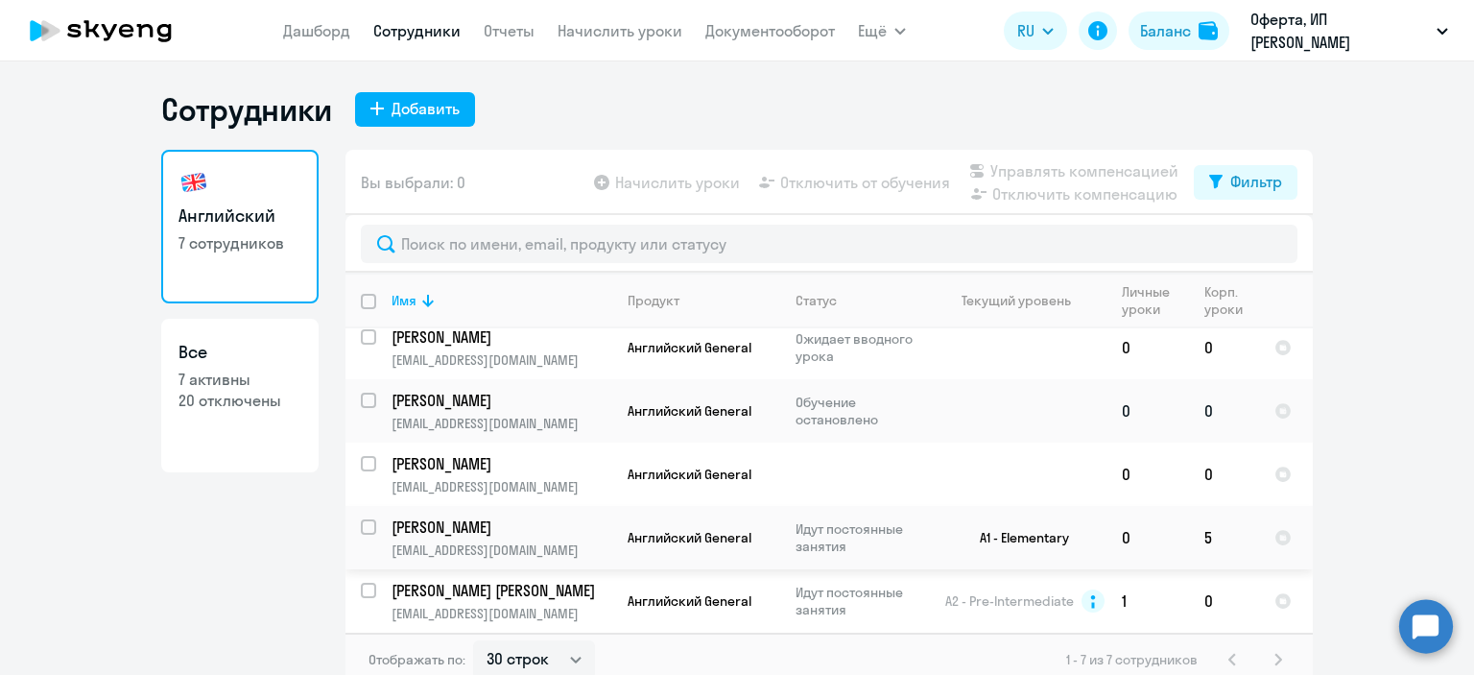
scroll to position [12, 0]
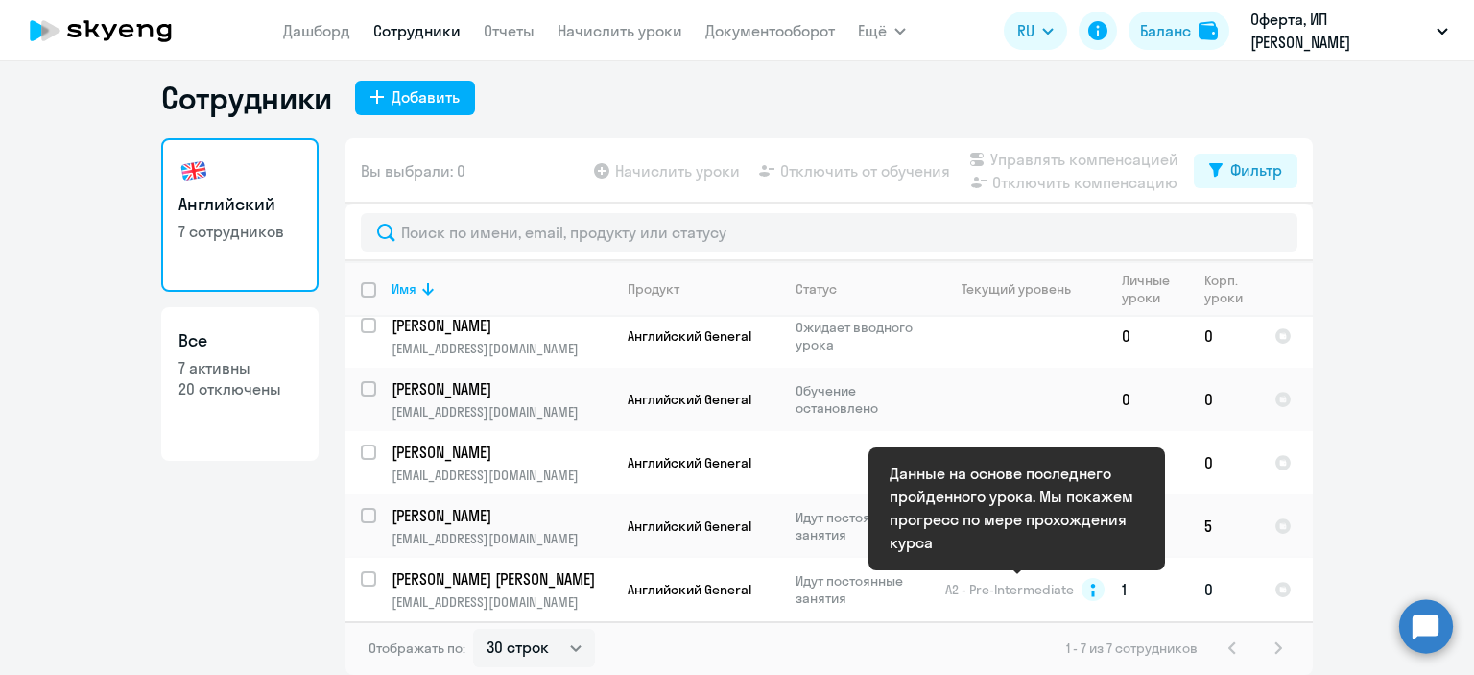
click at [1072, 594] on span "A2 - Pre-Intermediate" at bounding box center [1025, 589] width 159 height 23
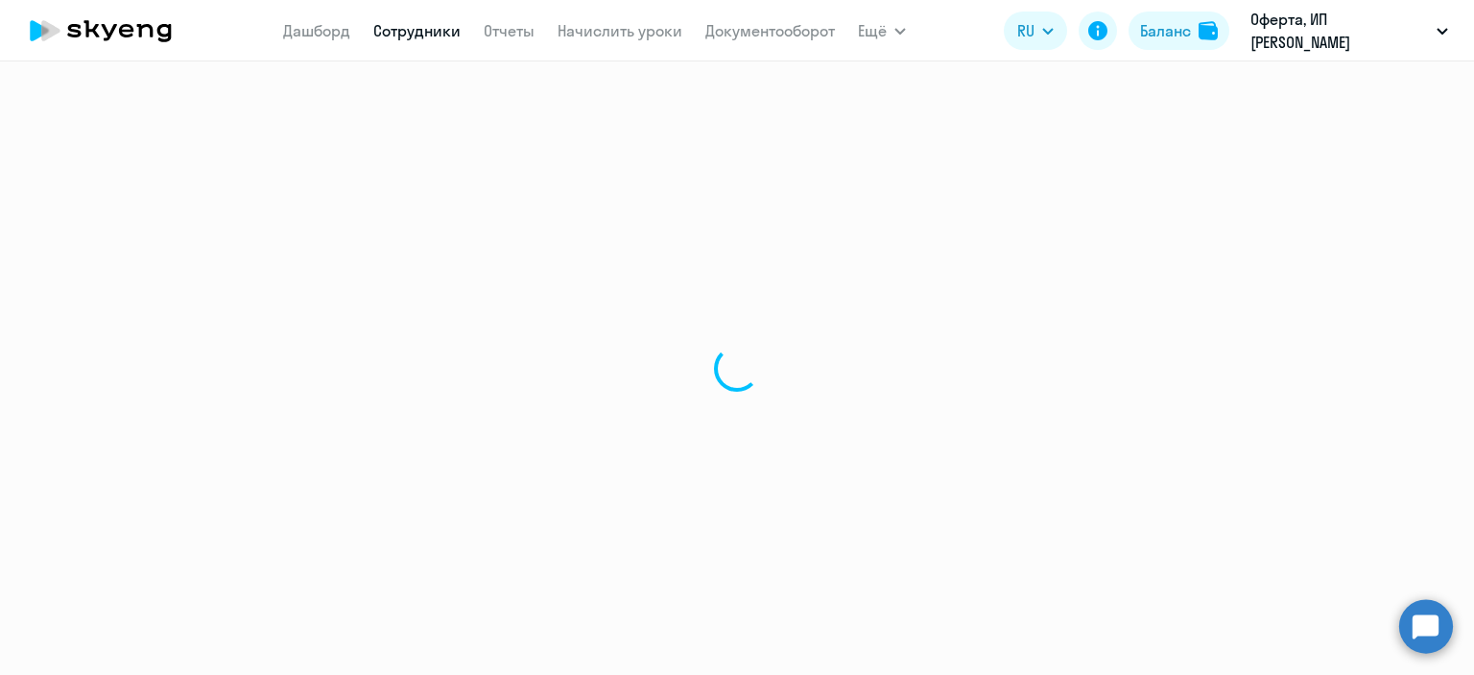
select select "english"
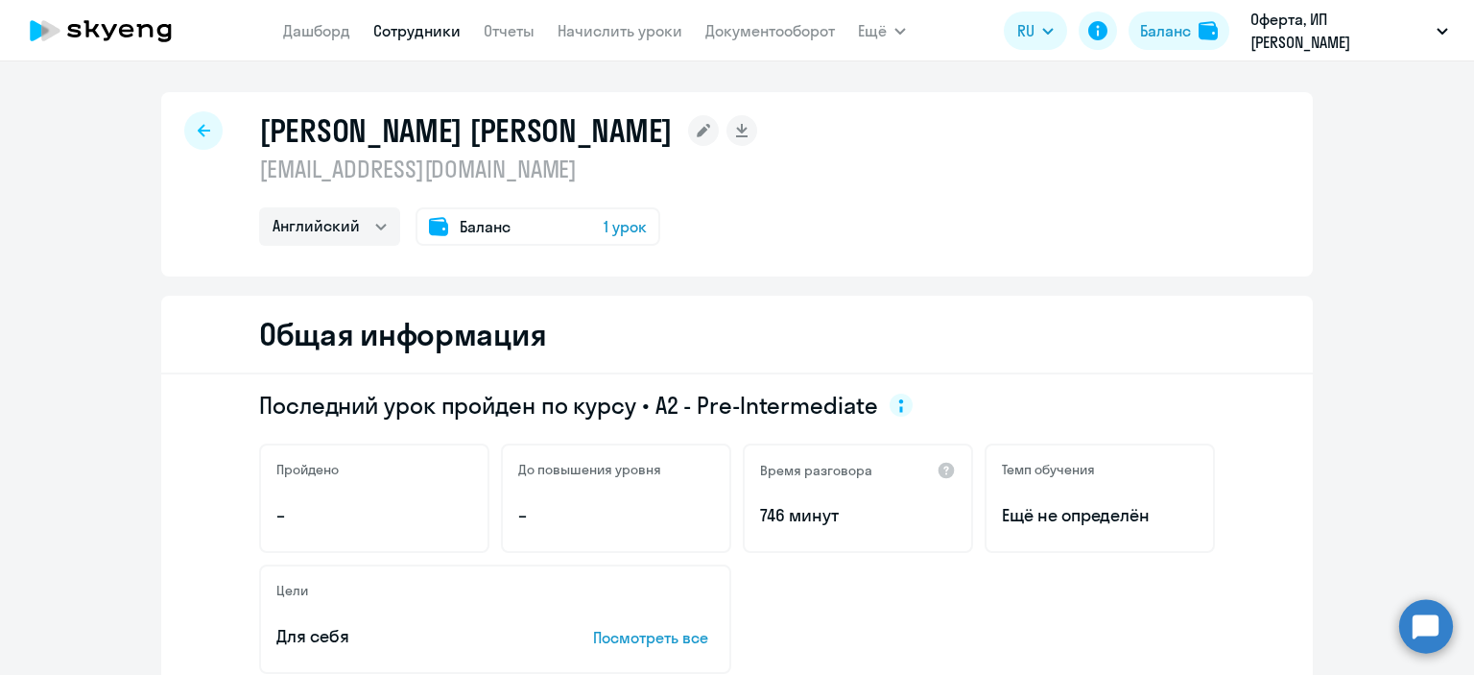
click at [207, 119] on div at bounding box center [203, 130] width 38 height 38
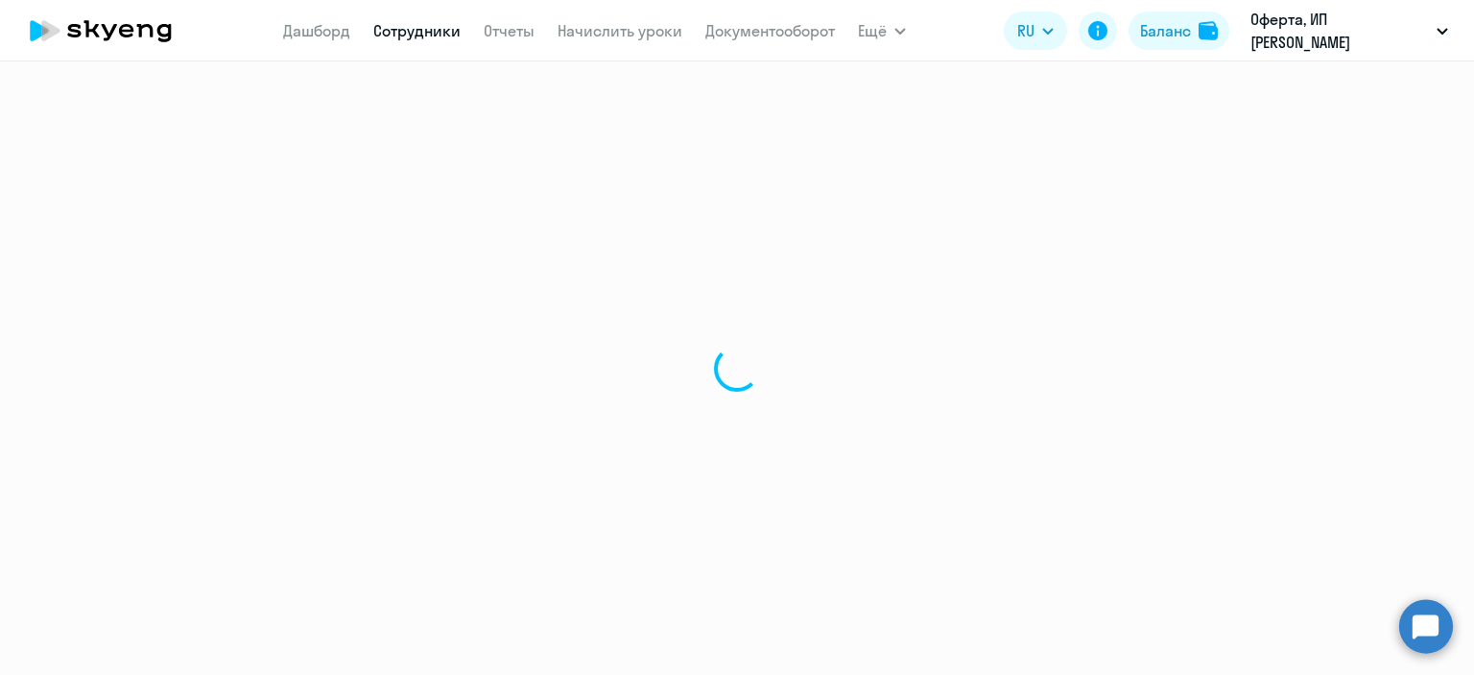
select select "30"
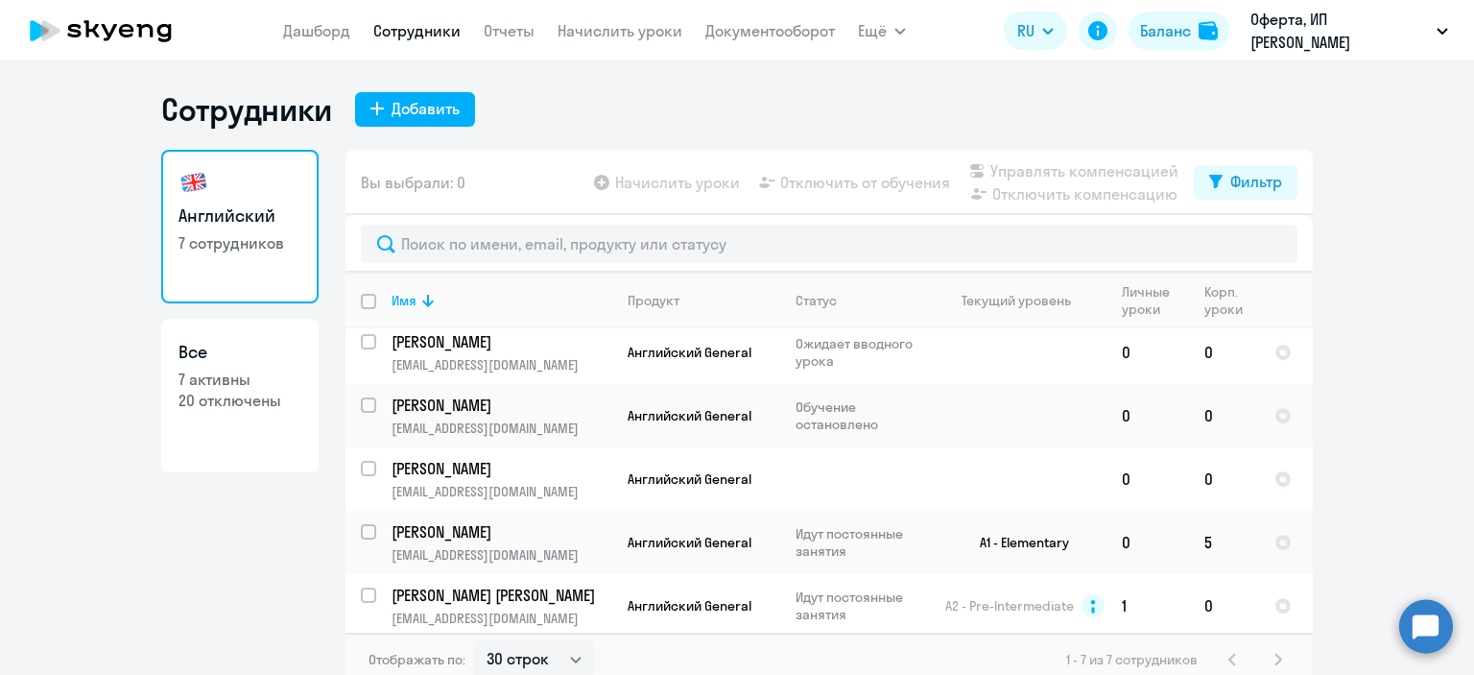
scroll to position [142, 0]
